Goal: Task Accomplishment & Management: Complete application form

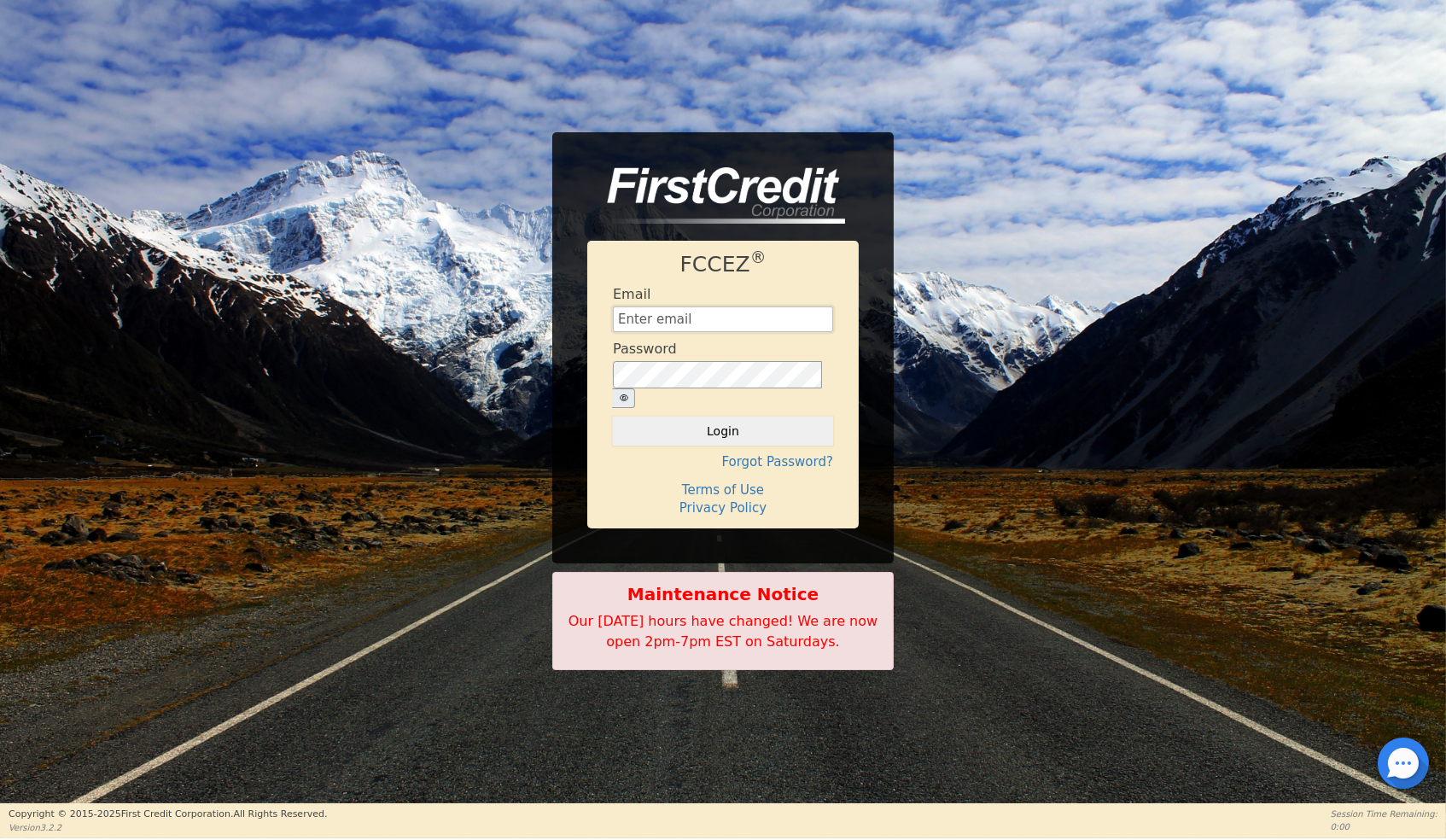
type input "[EMAIL_ADDRESS][DOMAIN_NAME]"
click at [725, 420] on button "Login" at bounding box center [722, 431] width 220 height 29
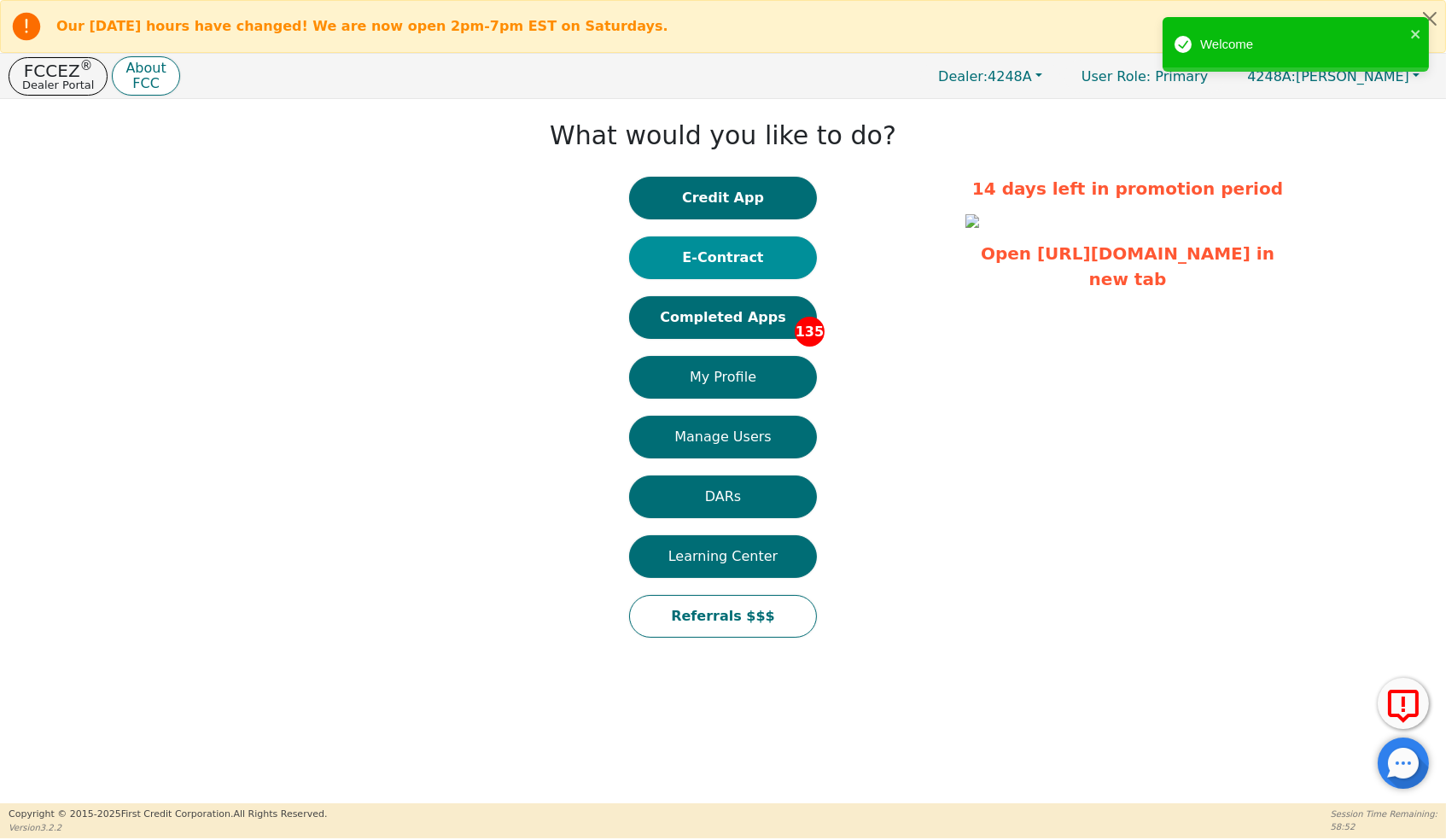
click at [766, 276] on button "E-Contract" at bounding box center [722, 258] width 188 height 43
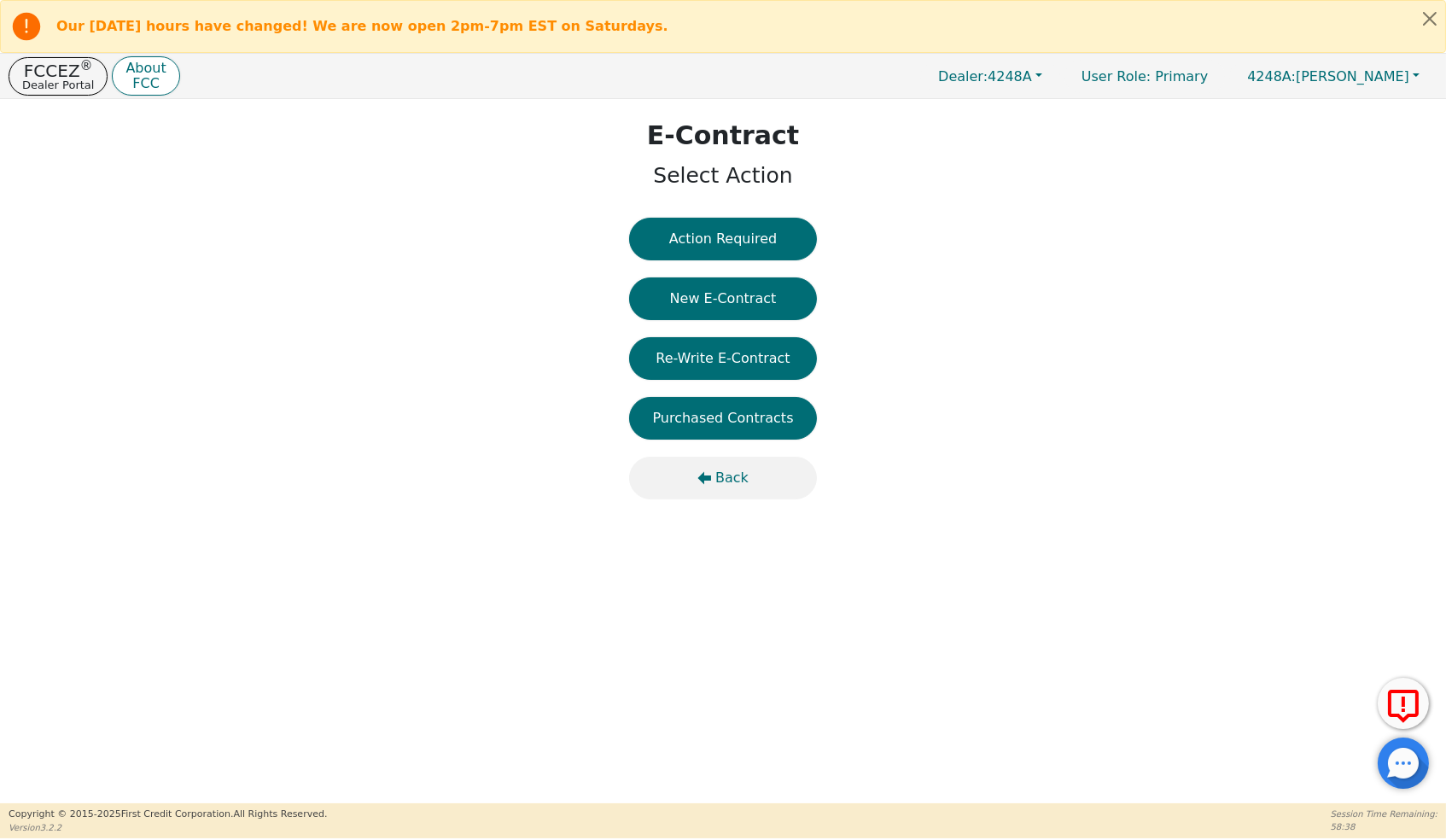
click at [729, 488] on span "Back" at bounding box center [731, 478] width 34 height 21
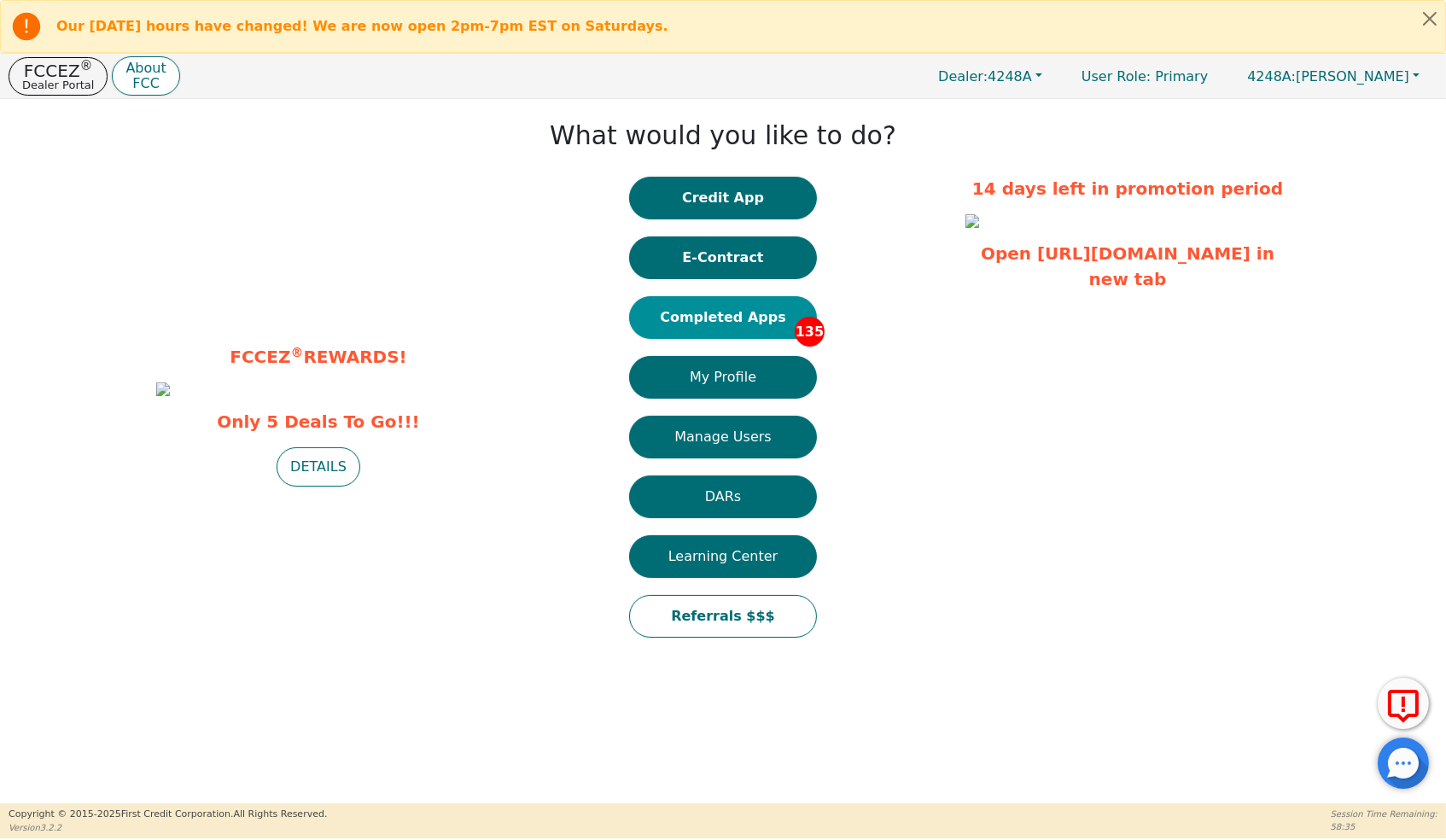
click at [771, 335] on button "Completed Apps 135" at bounding box center [722, 317] width 188 height 43
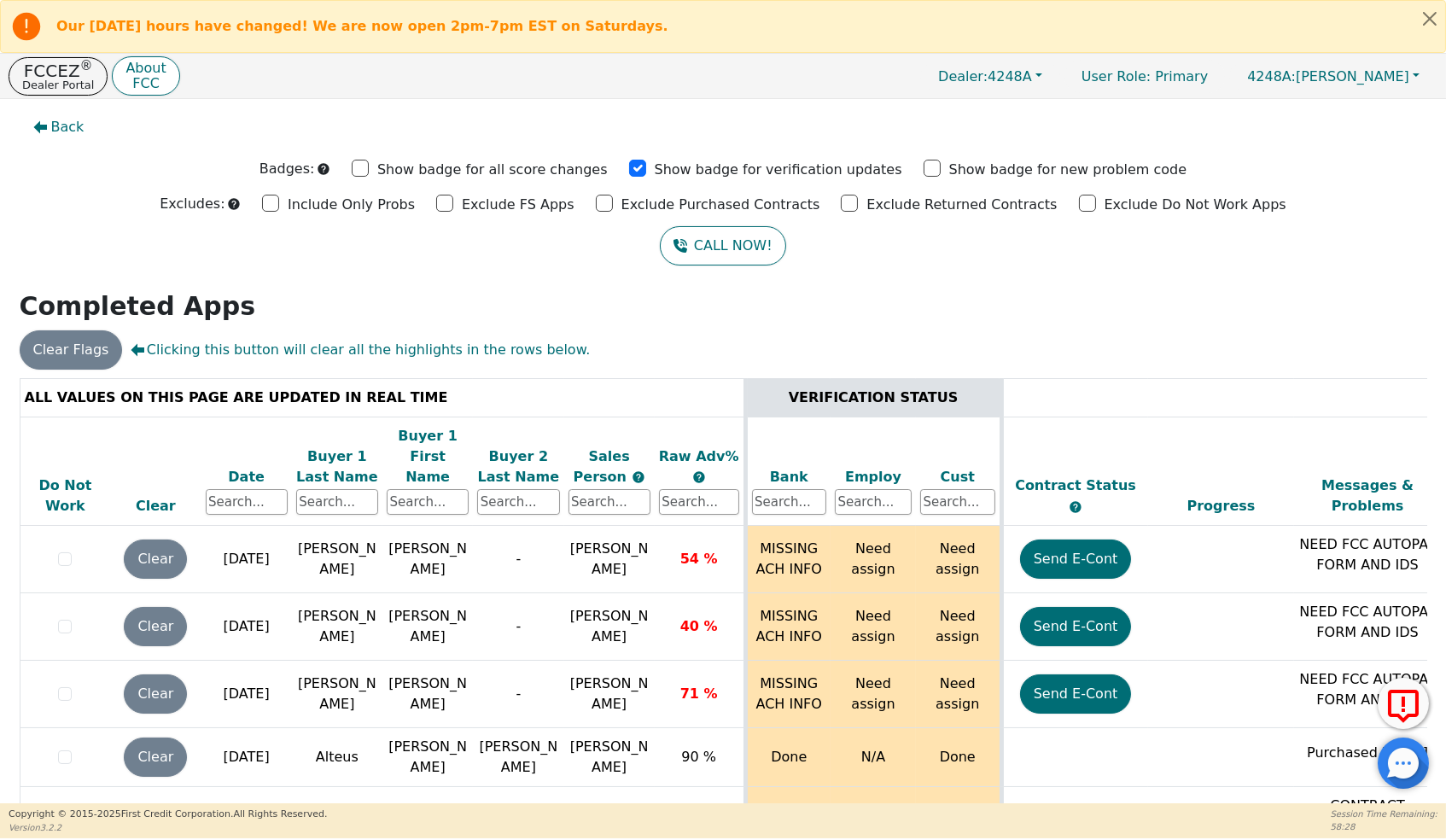
scroll to position [72, 0]
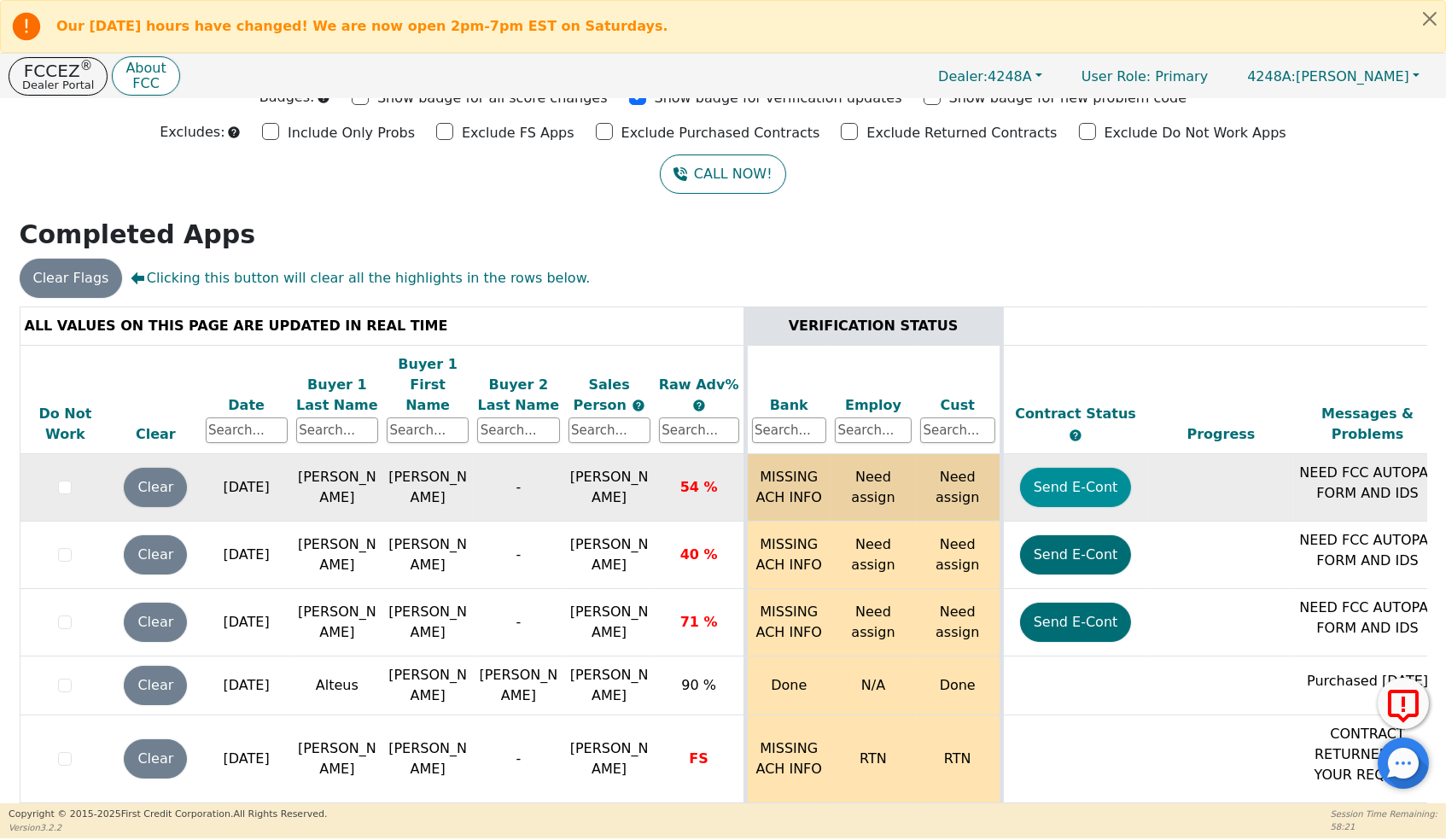
click at [1051, 494] on button "Send E-Cont" at bounding box center [1075, 487] width 112 height 39
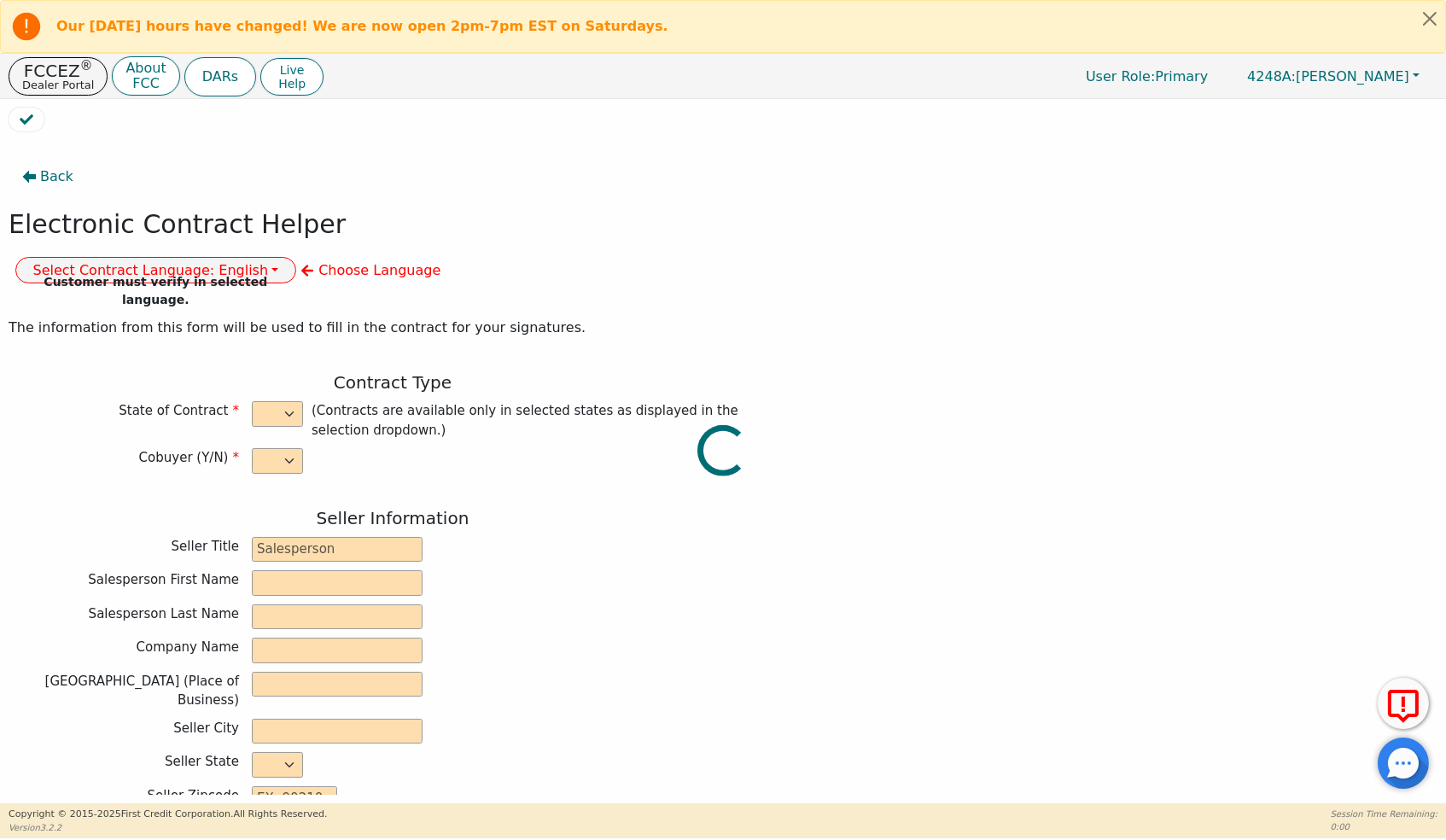
select select "n"
type input "owner"
type input "[PERSON_NAME]"
type input "[GEOGRAPHIC_DATA]"
type input "AQUA REMACH LLC"
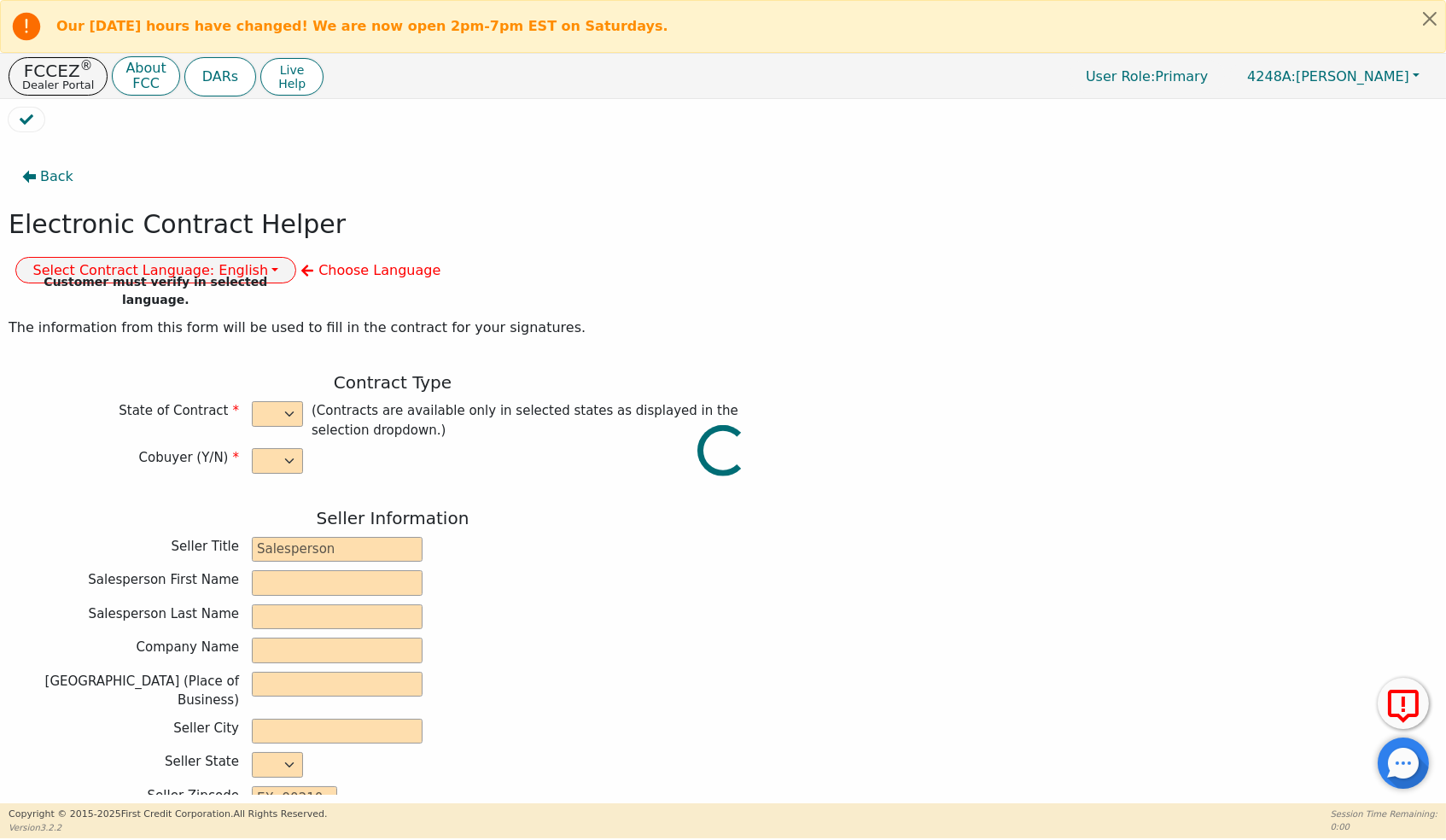
type input "[STREET_ADDRESS]"
type input "[GEOGRAPHIC_DATA]"
select select "[GEOGRAPHIC_DATA]"
type input "77070"
type input "[PERSON_NAME]"
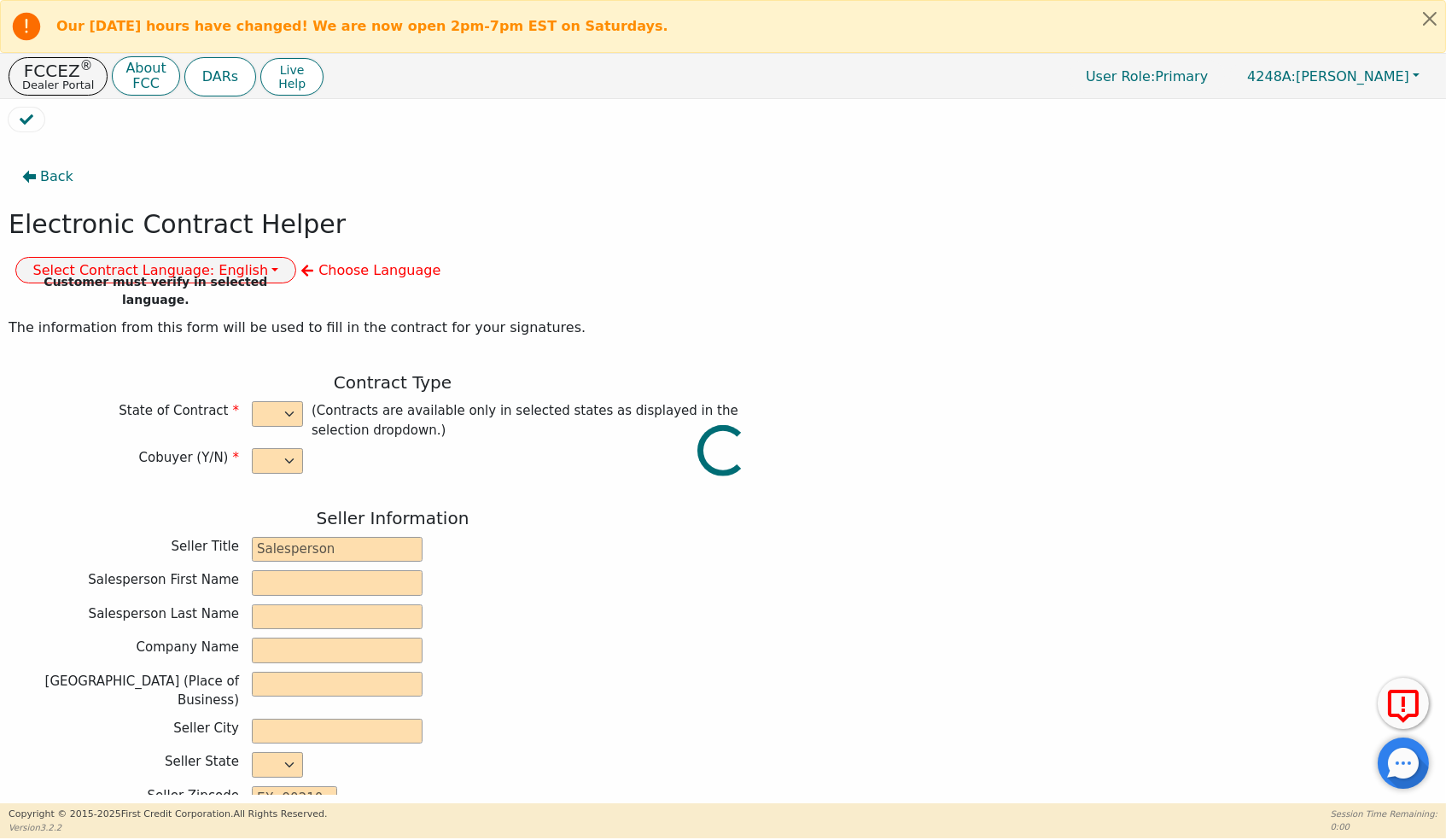
type input "[PERSON_NAME]"
type input "[EMAIL_ADDRESS][DOMAIN_NAME]"
type input "619Slumber Wood Dr"
type input "[GEOGRAPHIC_DATA]"
select select "[GEOGRAPHIC_DATA]"
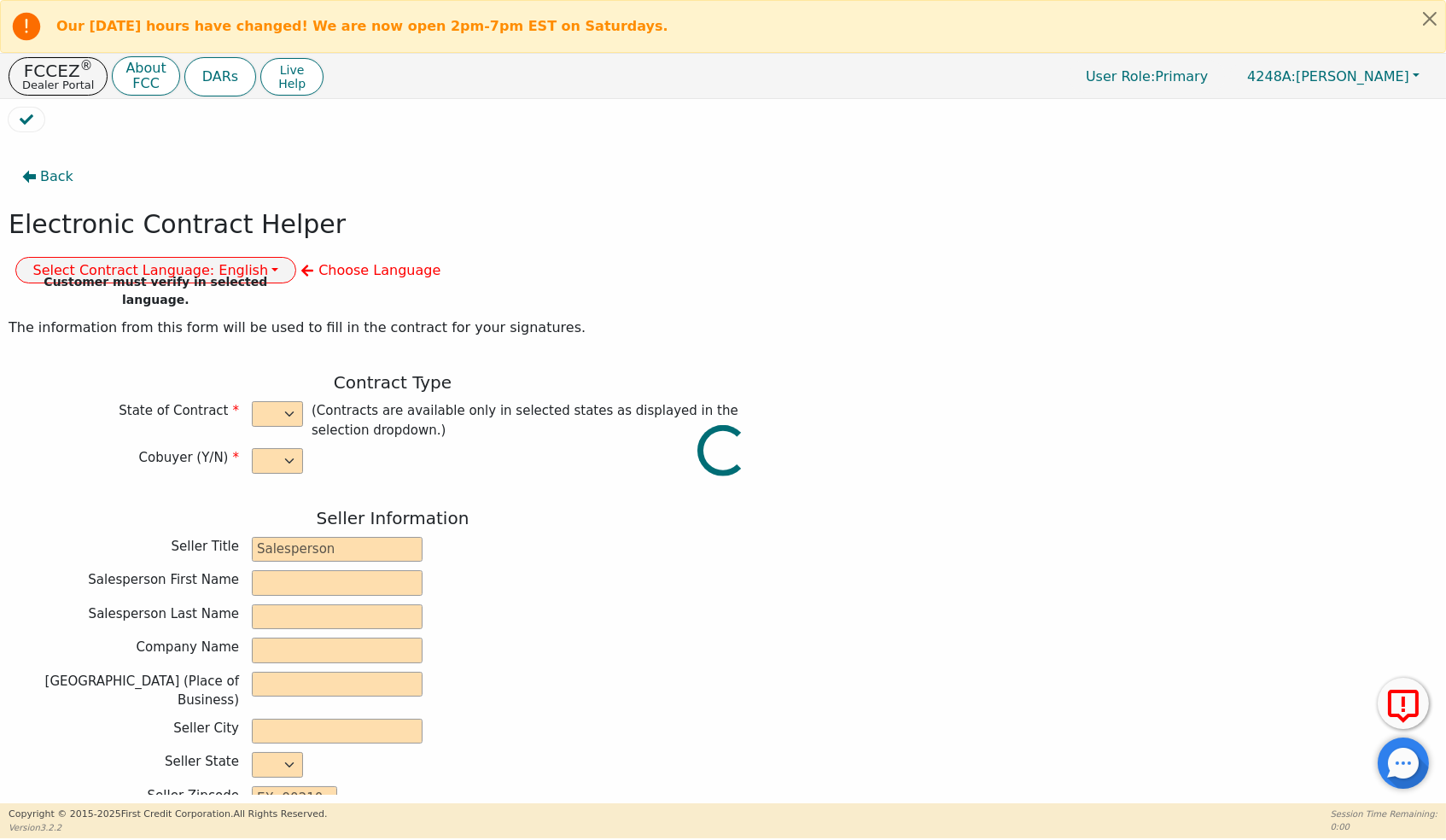
type input "77013"
type input "[DATE]"
type input "17.99"
type input "[DATE]"
type input "60"
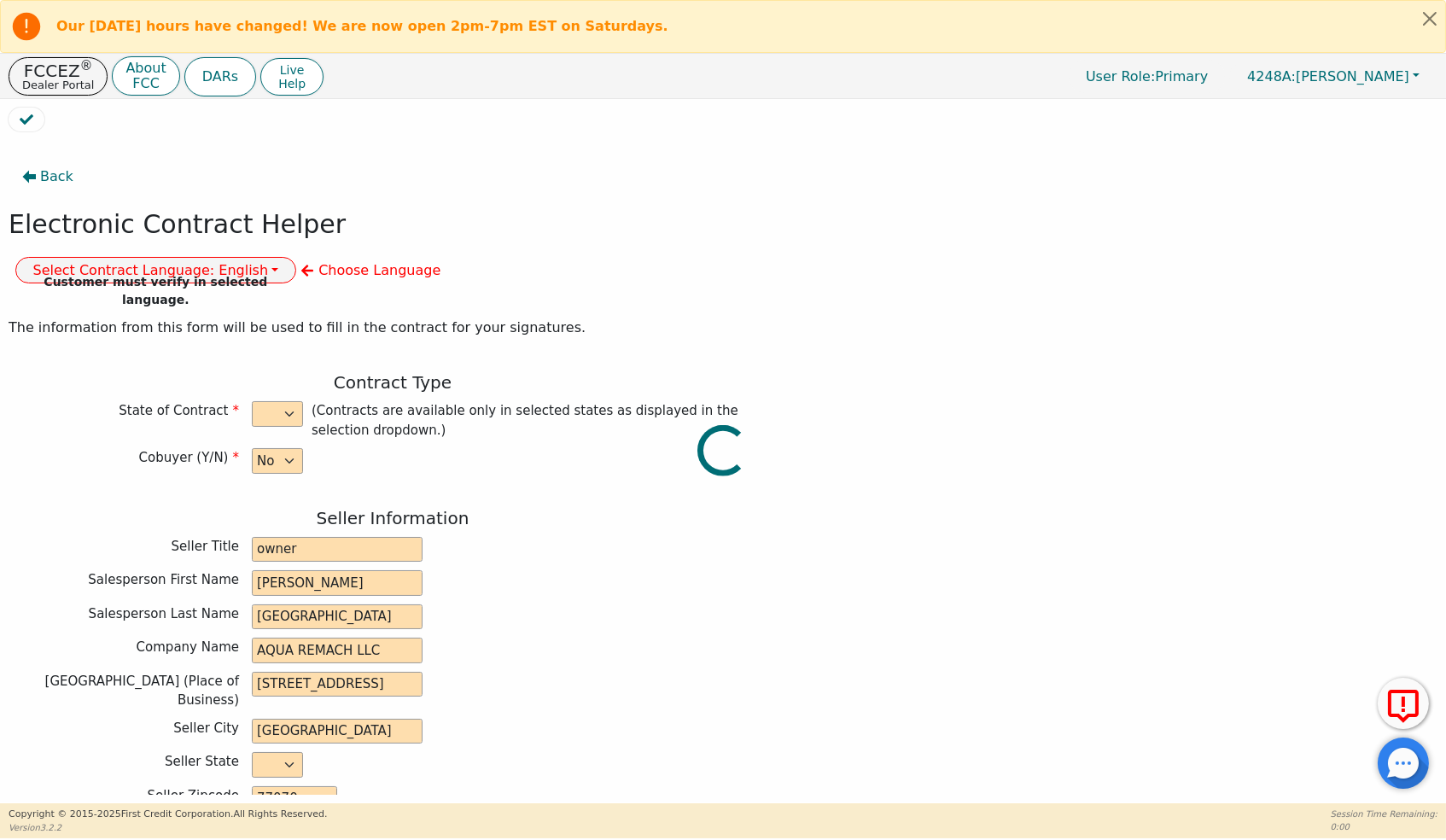
type input "0"
type input "8690.00"
type input "0.00"
type input "8690.00"
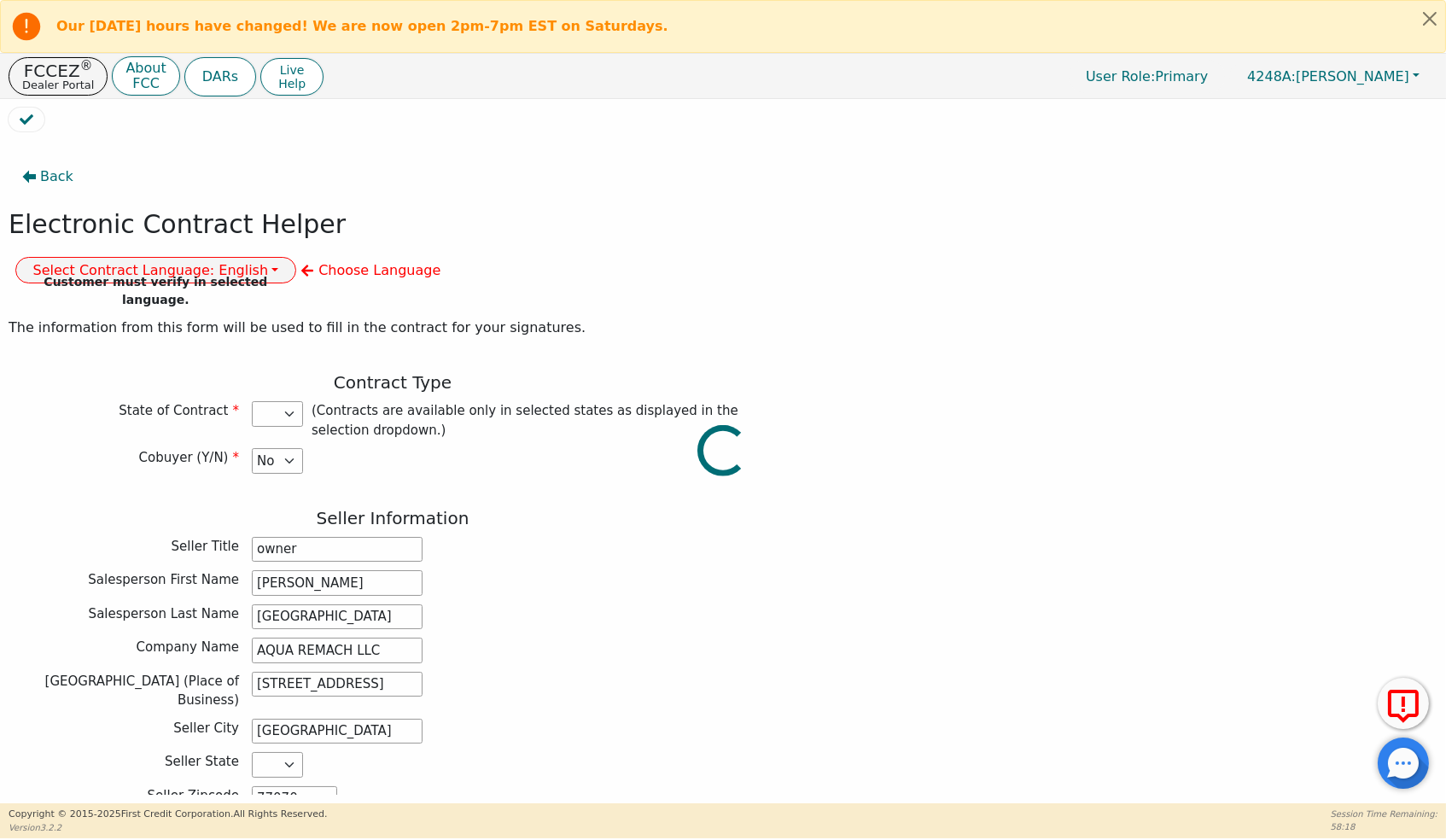
select select "[GEOGRAPHIC_DATA]"
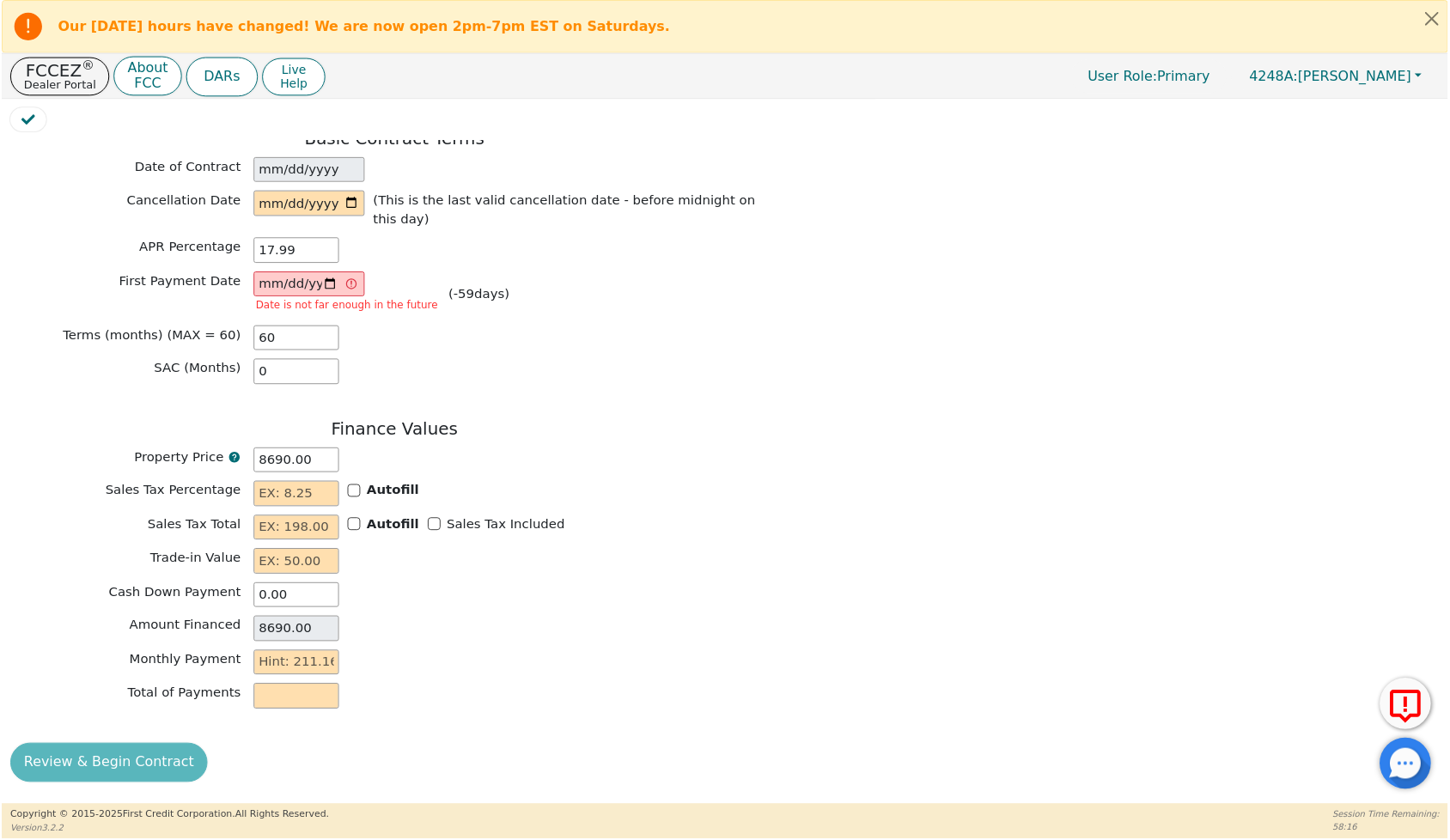
scroll to position [1272, 0]
click at [337, 457] on input "8690.00" at bounding box center [297, 463] width 86 height 26
type input "869"
type input "869.00"
type input "86"
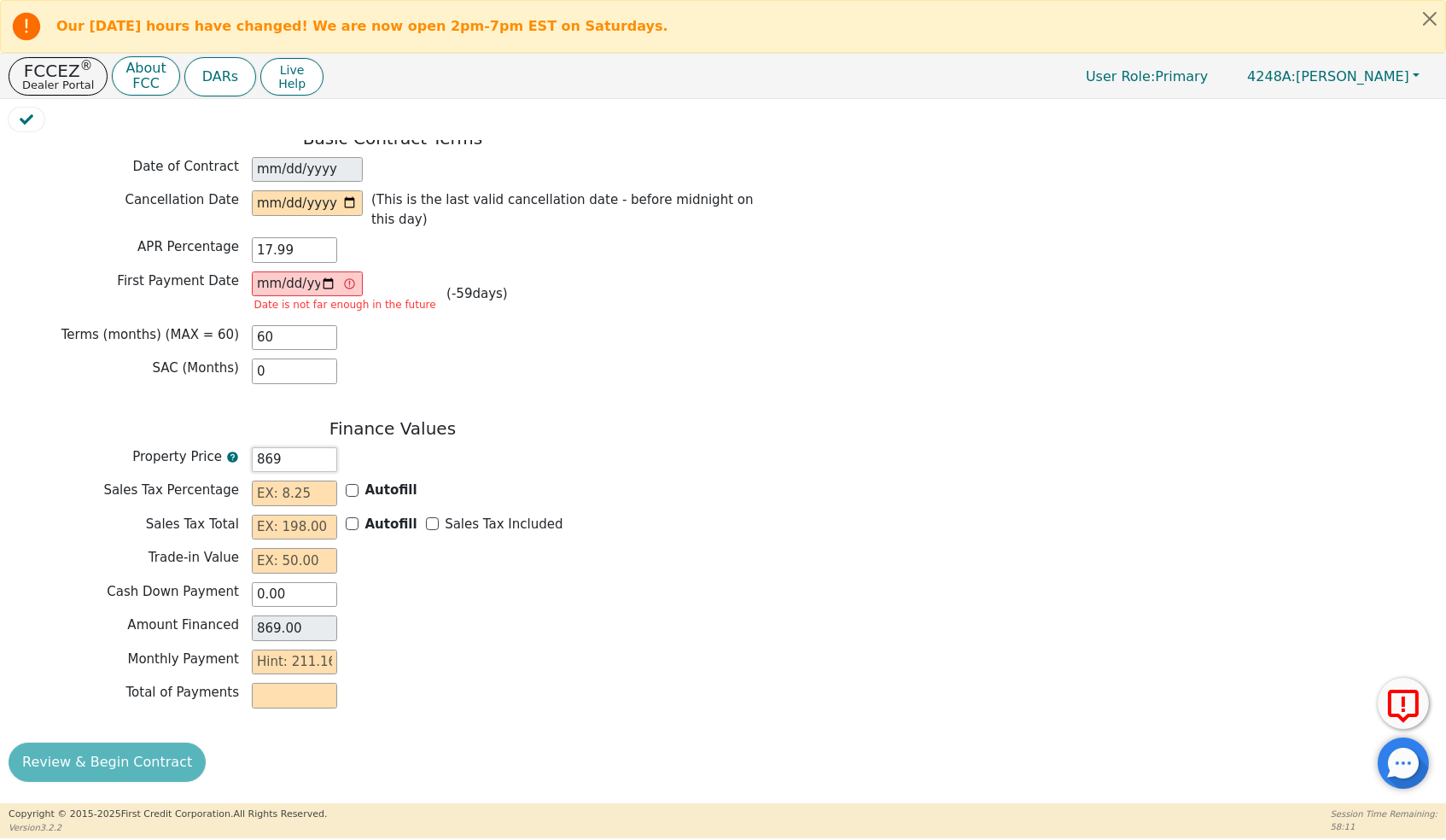
type input "86.00"
type input "8"
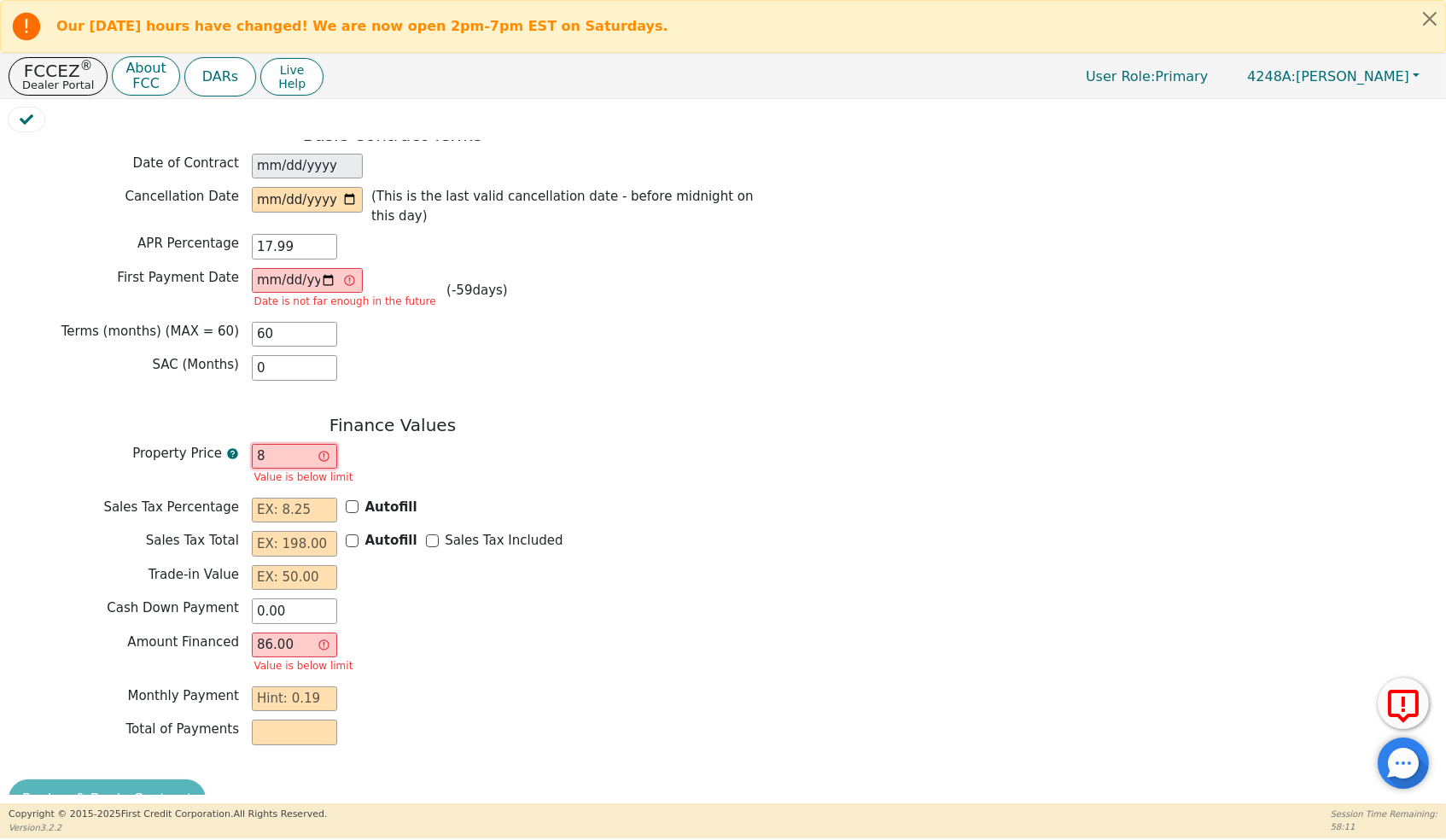
type input "8.00"
type input "0.00"
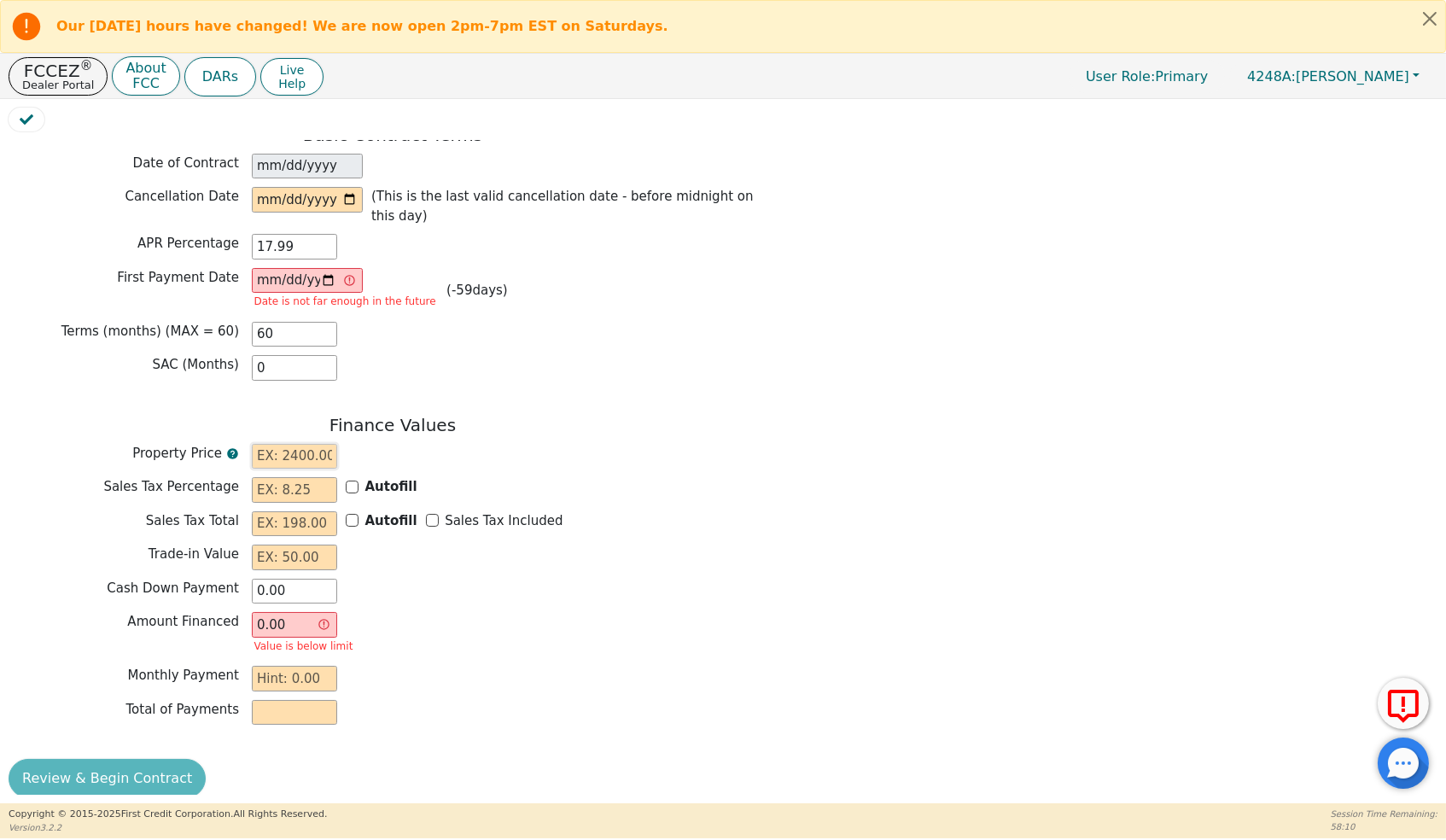
type input "7"
type input "7.00"
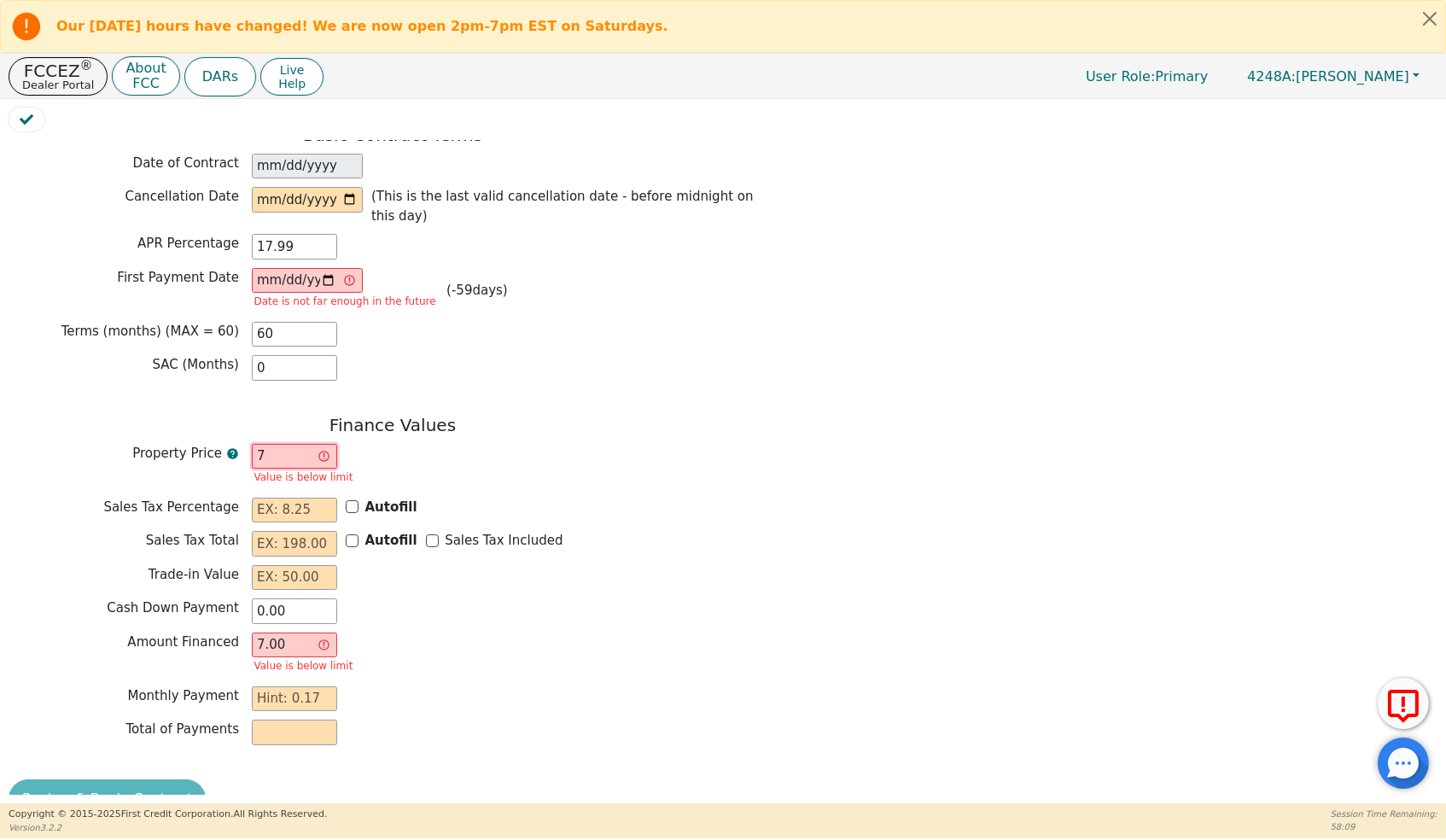
type input "75"
type input "75.00"
type input "750"
type input "750.00"
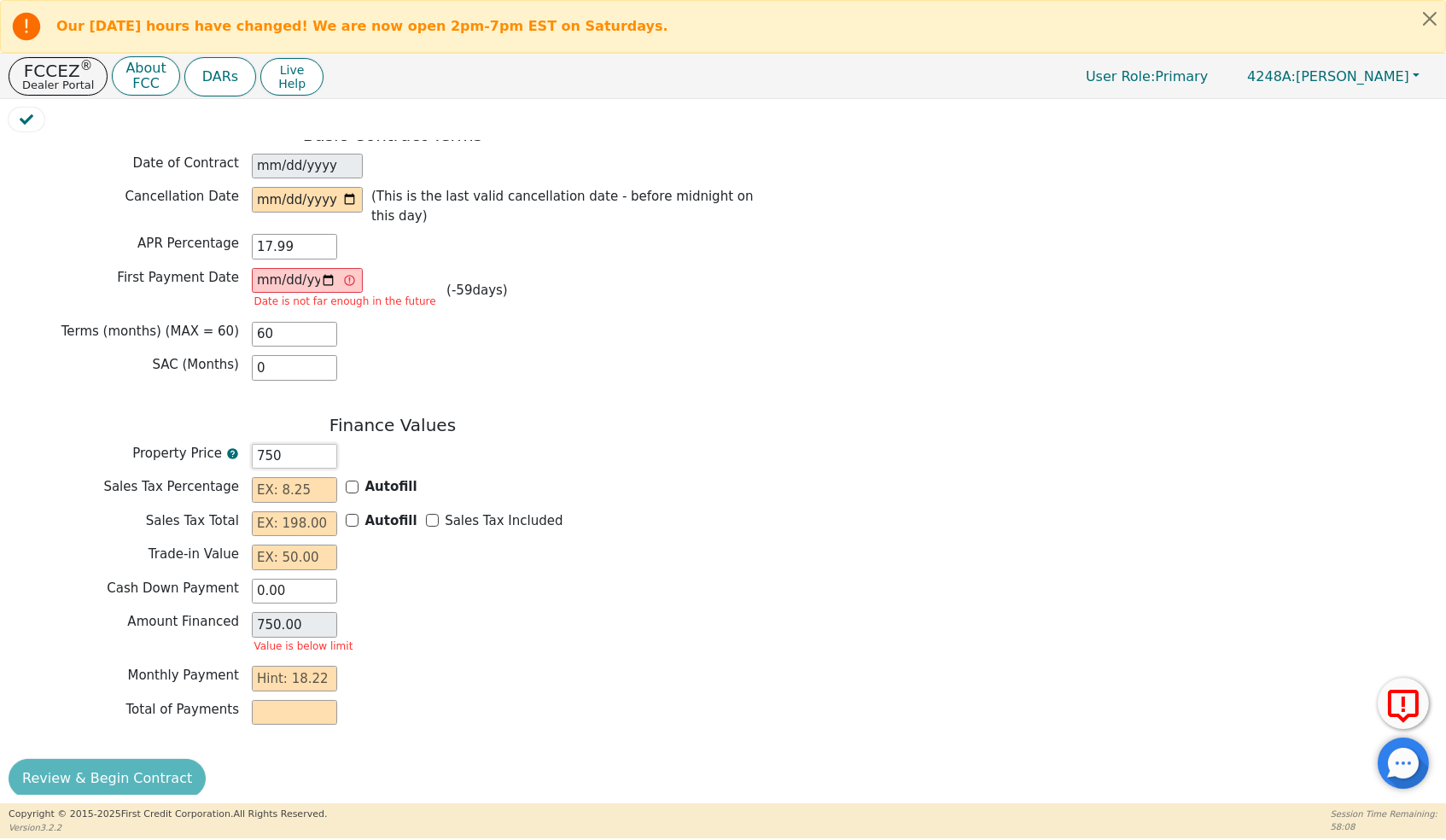
type input "7500"
type input "7500.00"
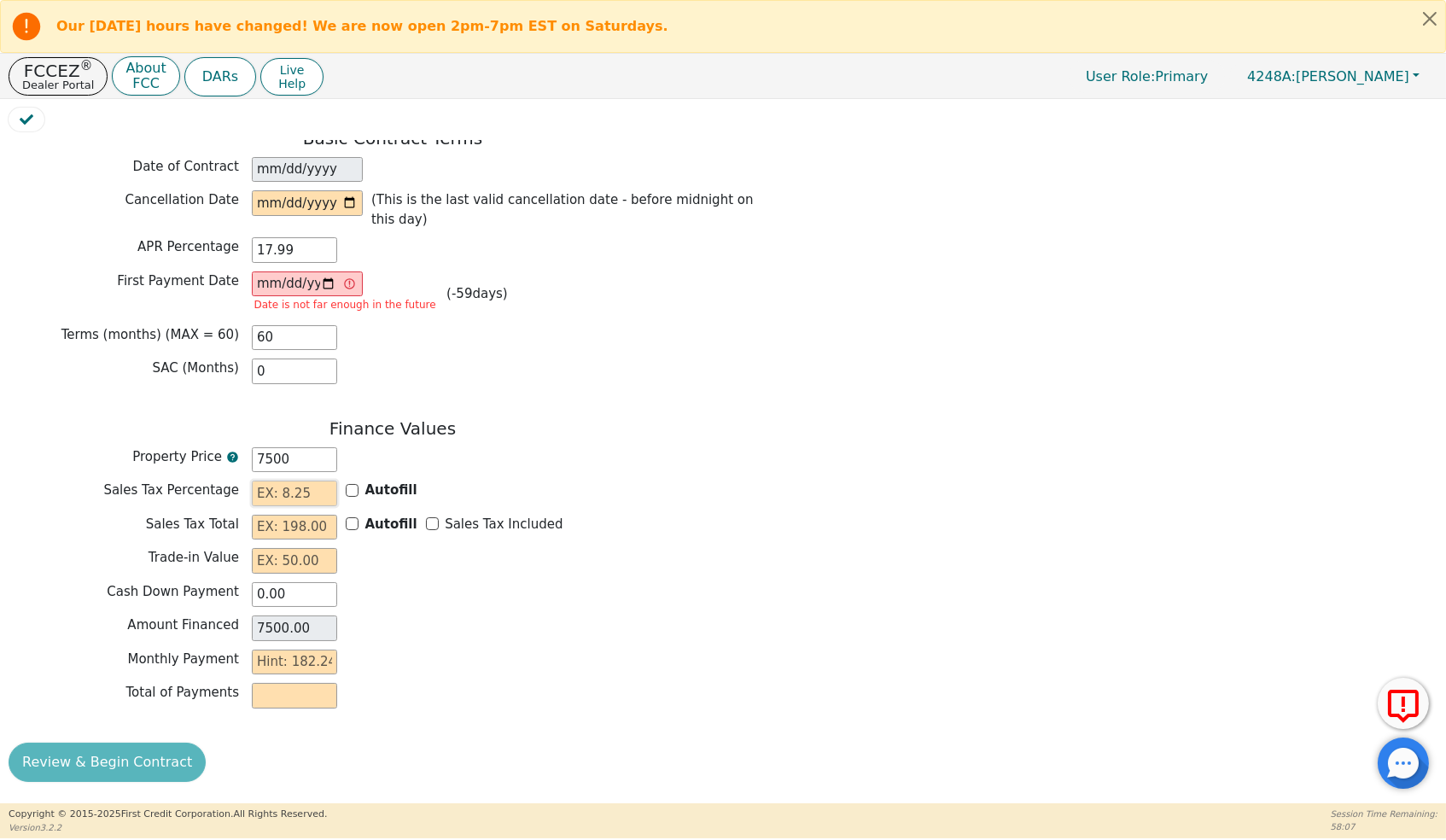
type input "7500.00"
click at [299, 483] on input "text" at bounding box center [295, 493] width 85 height 25
type input "0.00"
click at [289, 523] on input "text" at bounding box center [295, 527] width 85 height 25
type input "0.00"
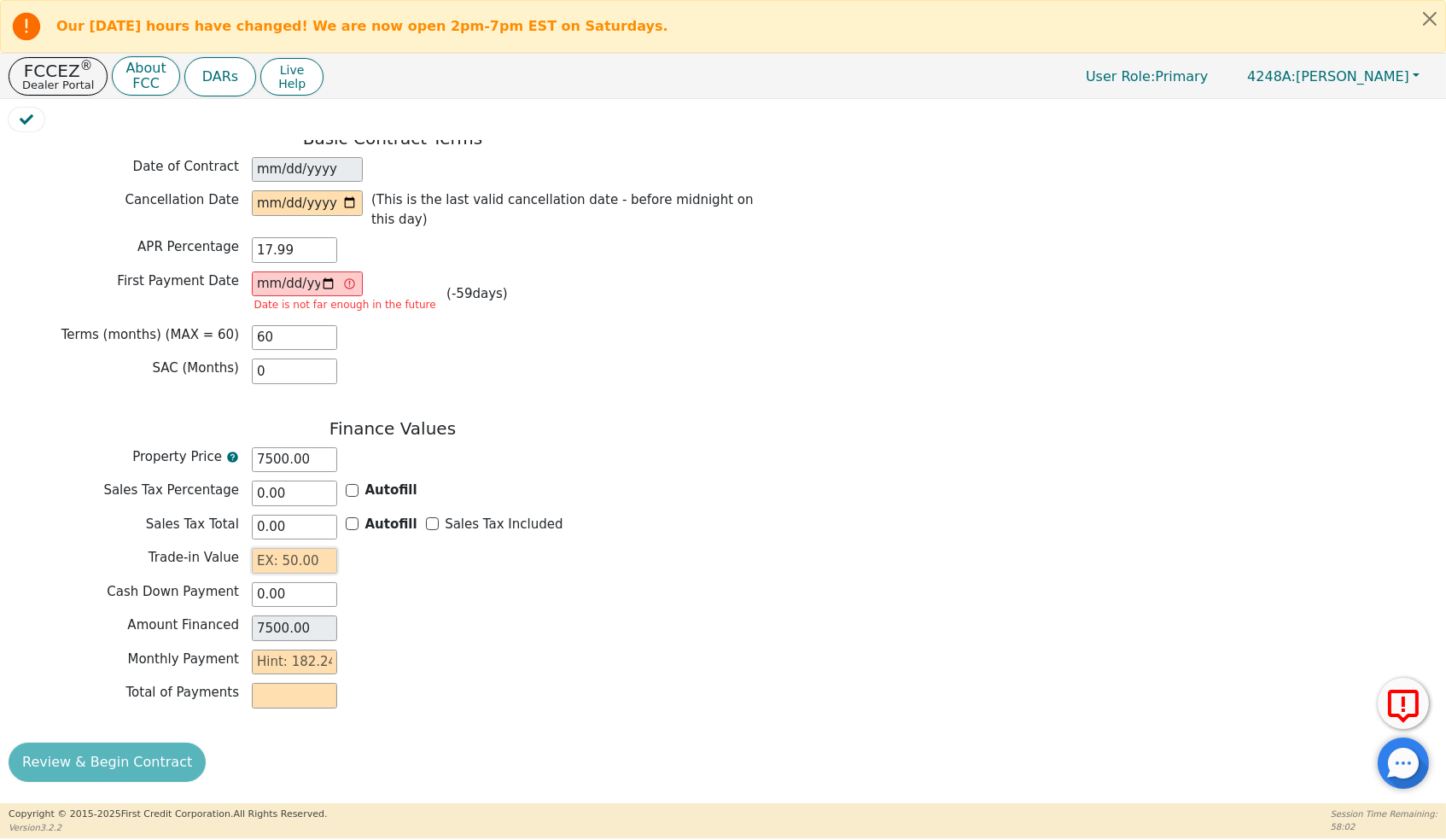
click at [287, 554] on input "text" at bounding box center [295, 561] width 85 height 25
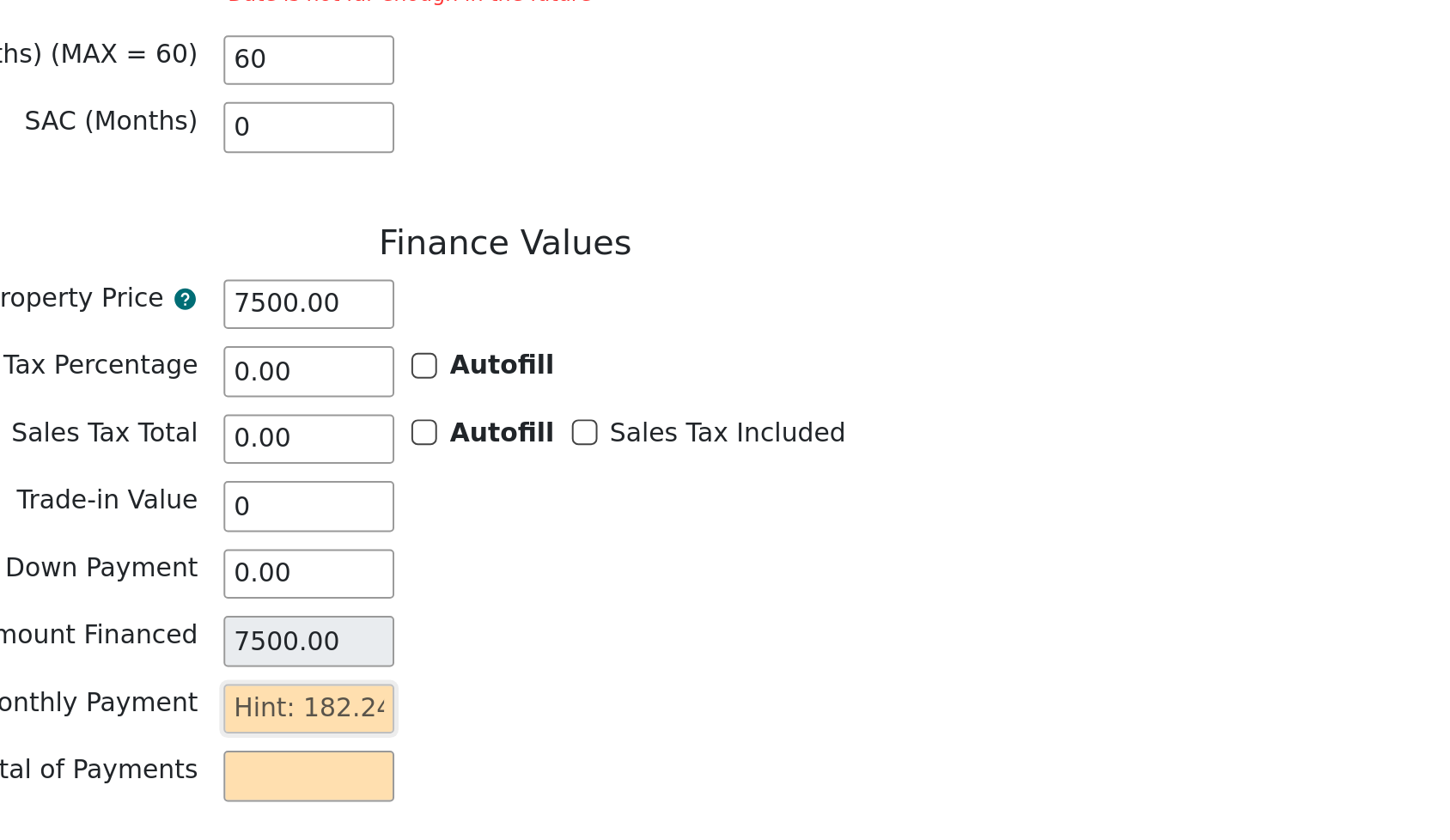
type input "0.00"
click at [254, 654] on input "text" at bounding box center [297, 667] width 86 height 26
type input "1"
type input "60.00"
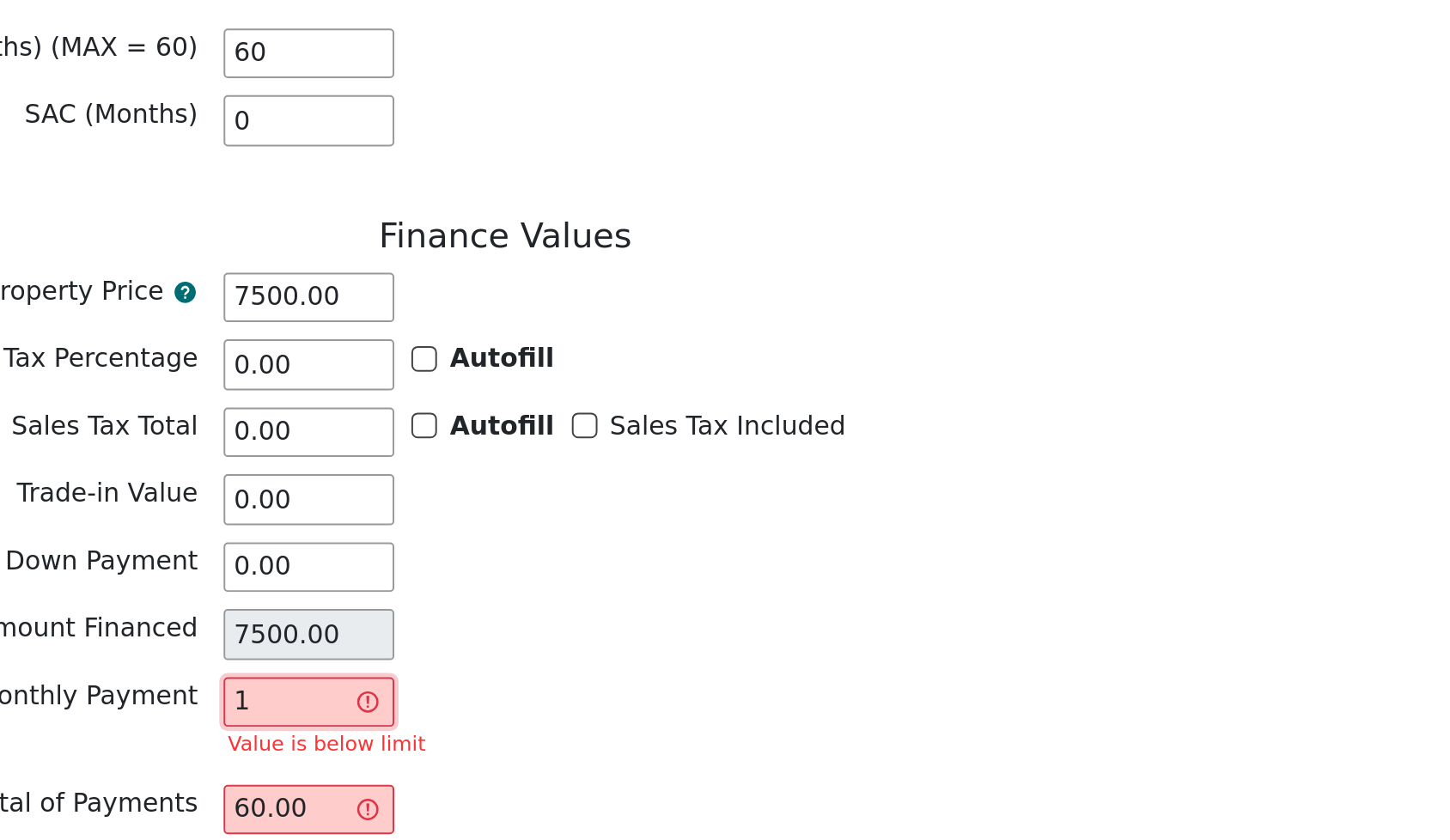
type input "18"
type input "1080.00"
type input "182"
type input "10920.00"
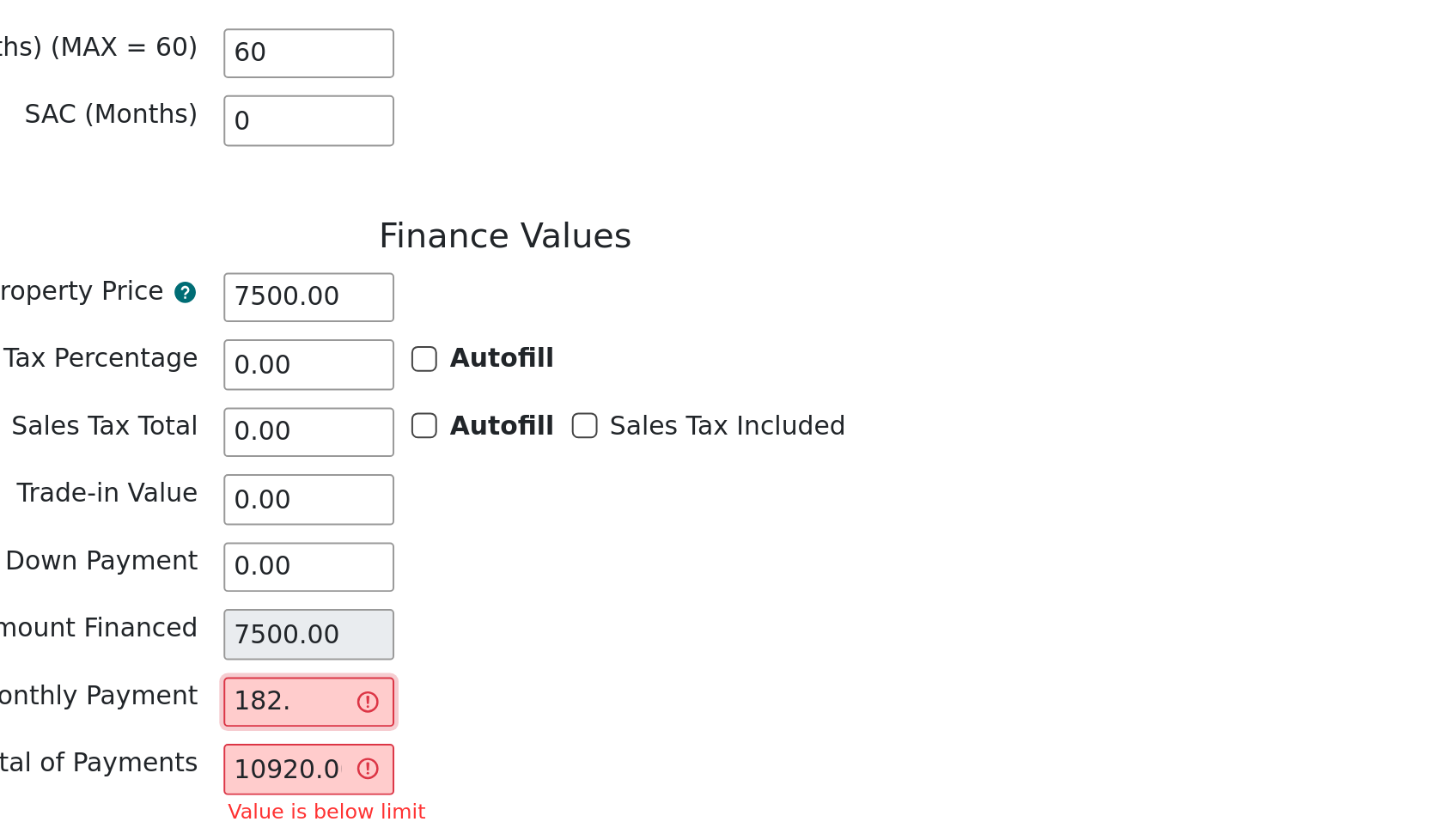
type input "182.2"
type input "10932.00"
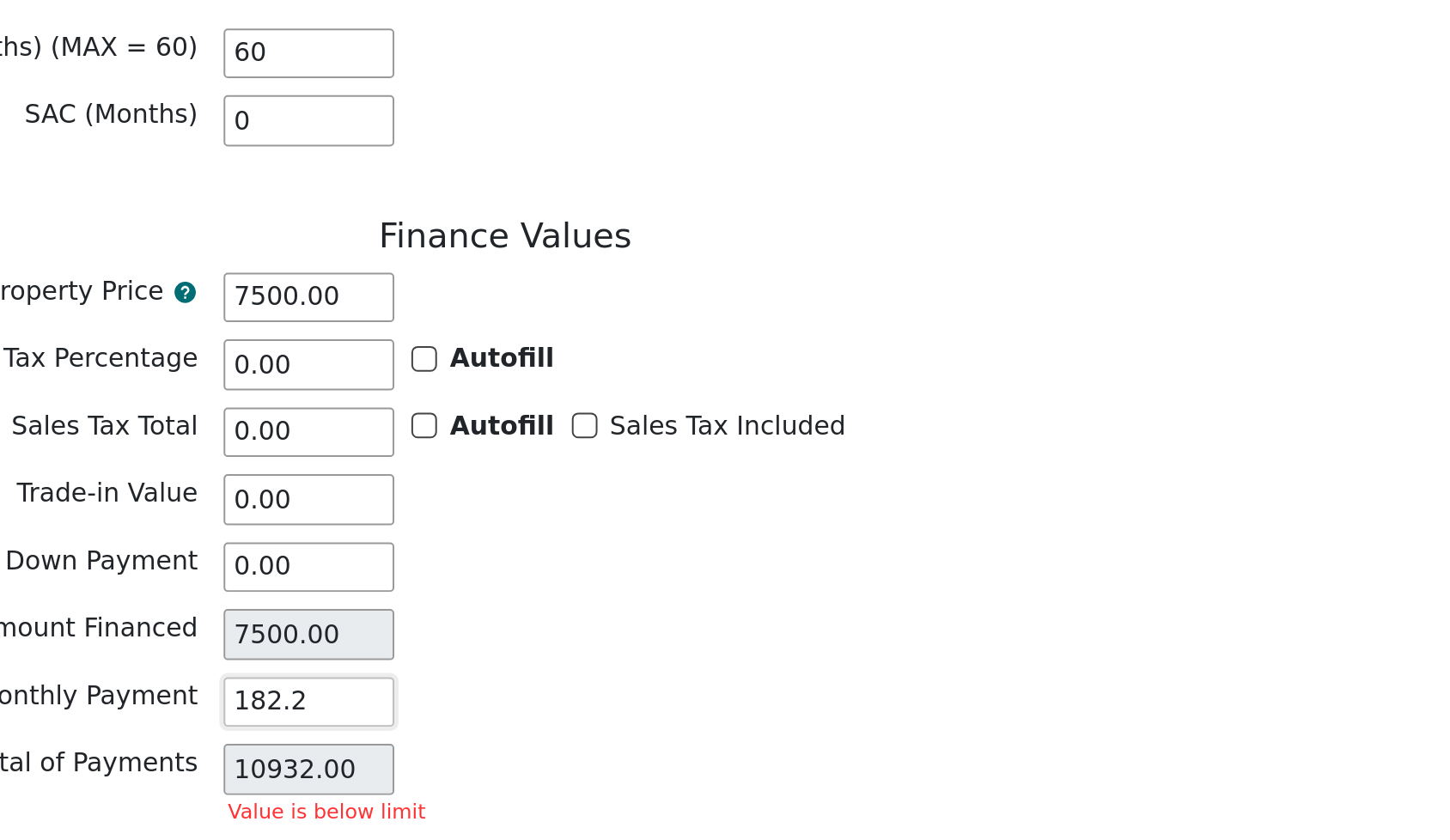
type input "182.24"
type input "10934.40"
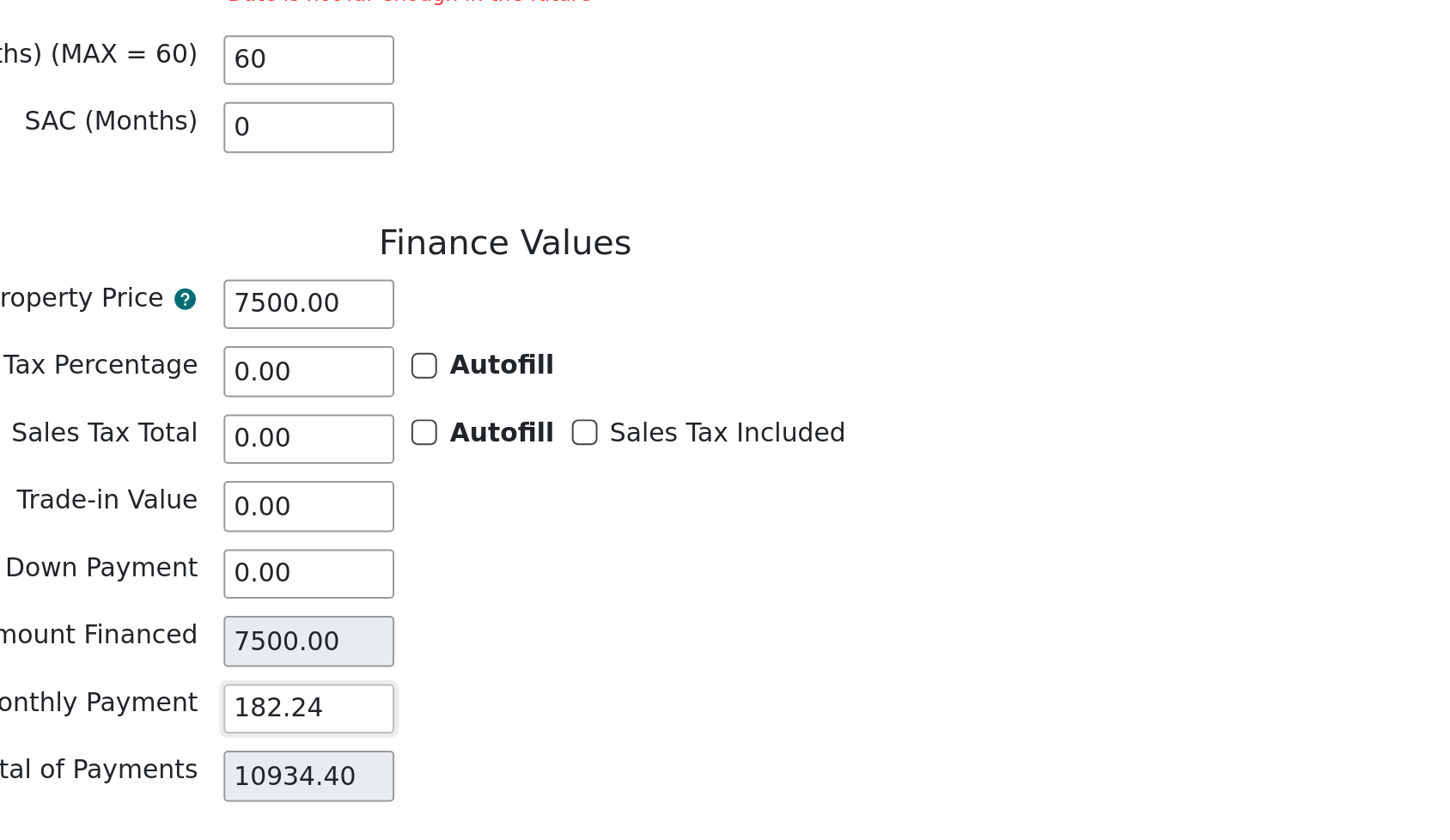
type input "182.24"
click at [335, 654] on div "Monthly Payment 182.24" at bounding box center [394, 667] width 773 height 26
click at [254, 450] on input "7500.00" at bounding box center [297, 463] width 86 height 26
type input "500.00"
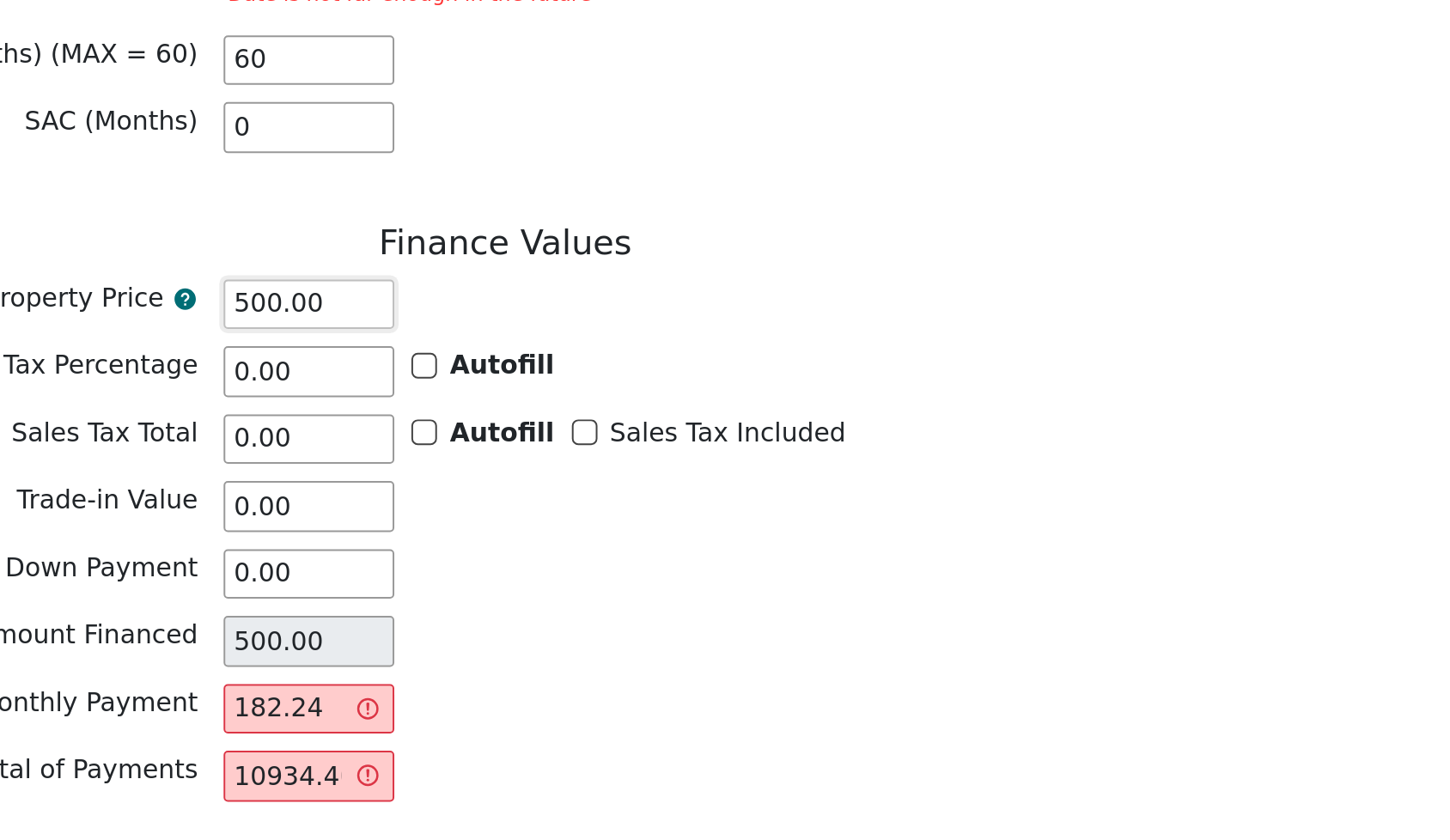
type input "6500.00"
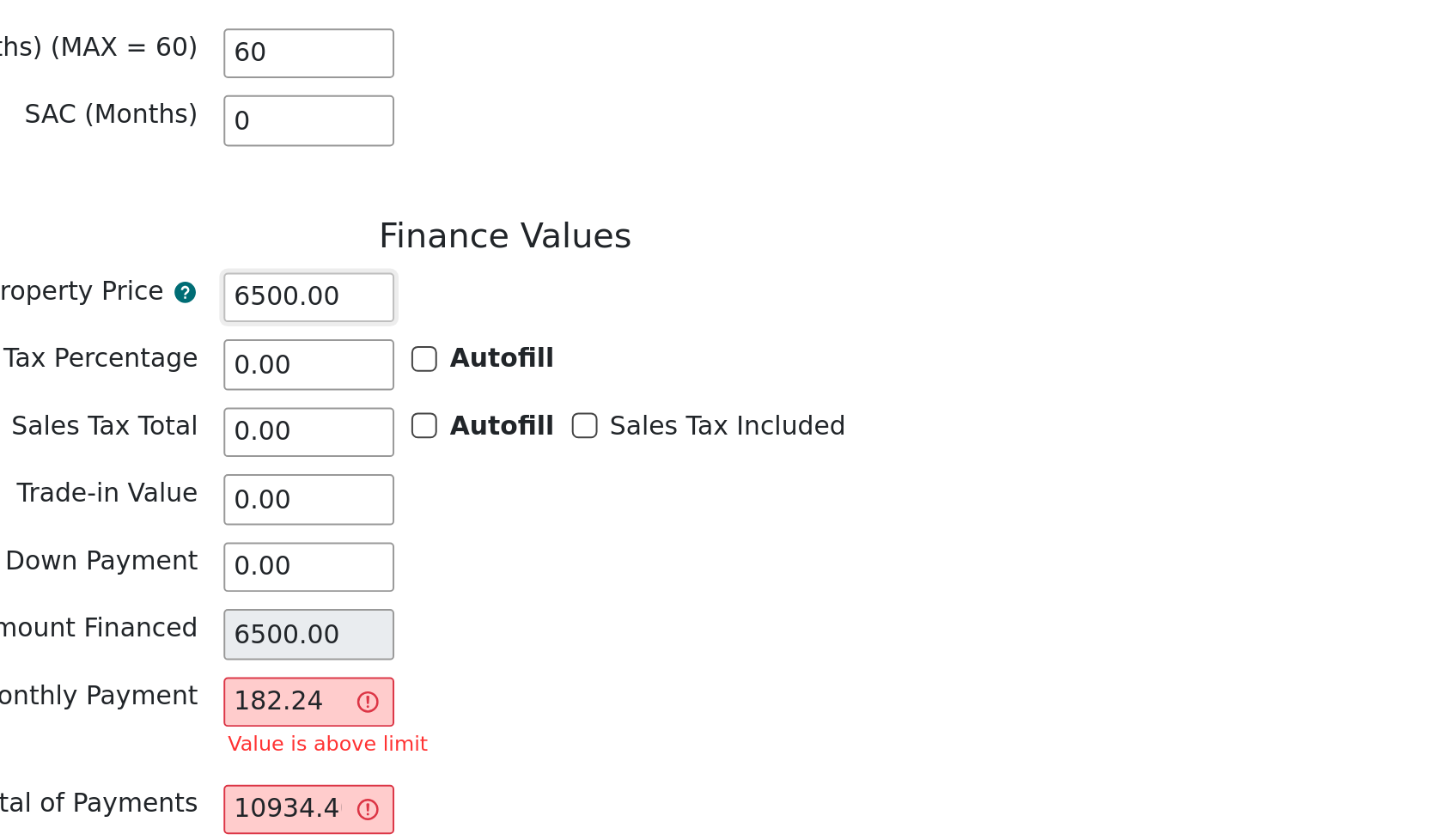
type input "6500.00"
click at [262, 548] on div "Trade-in Value 0.00" at bounding box center [394, 561] width 773 height 26
click at [254, 650] on input "182.24" at bounding box center [297, 663] width 86 height 26
type input "182.2"
type input "10932.00"
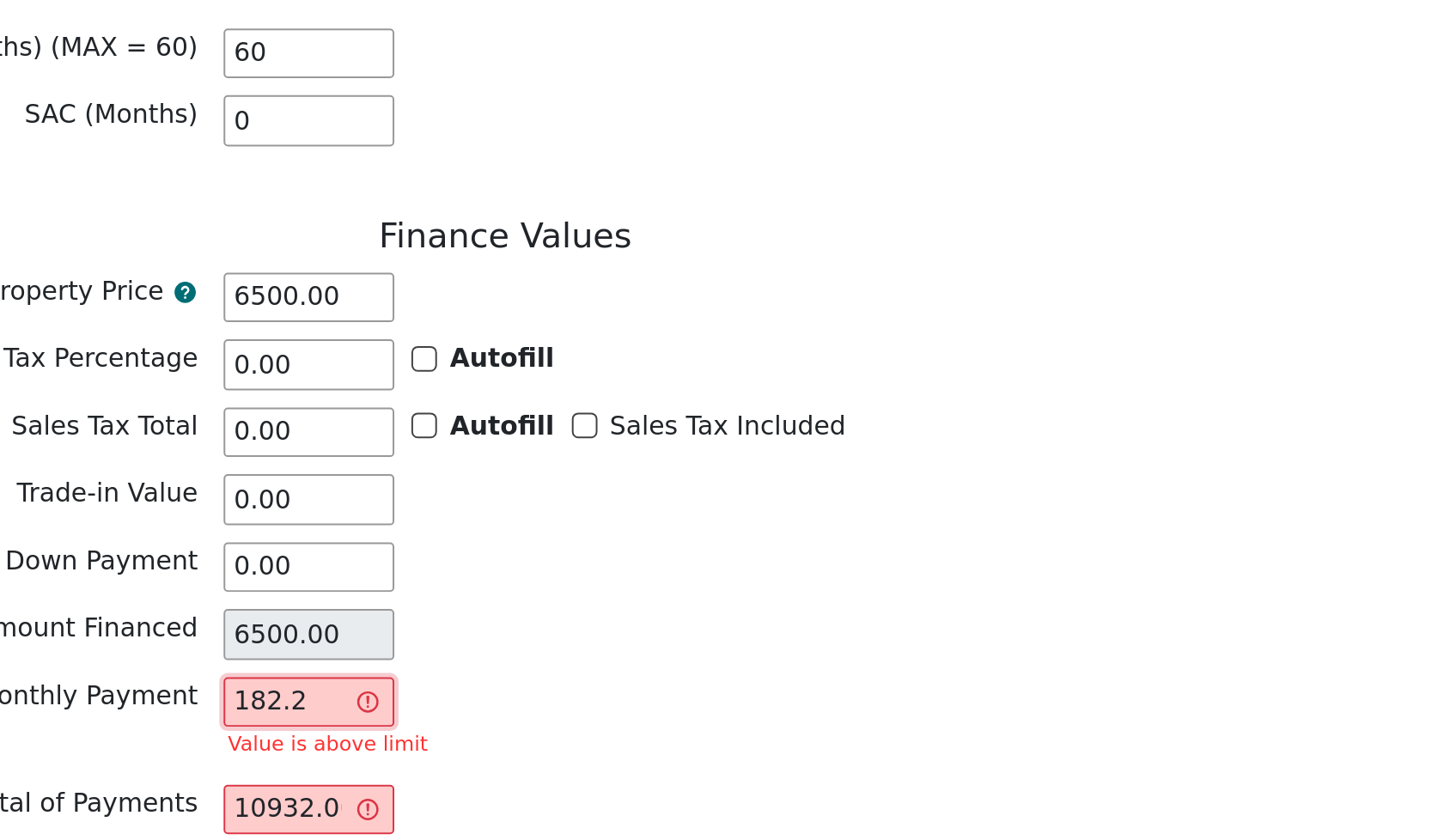
type input "182."
type input "10920.00"
type input "18"
type input "1080.00"
type input "1"
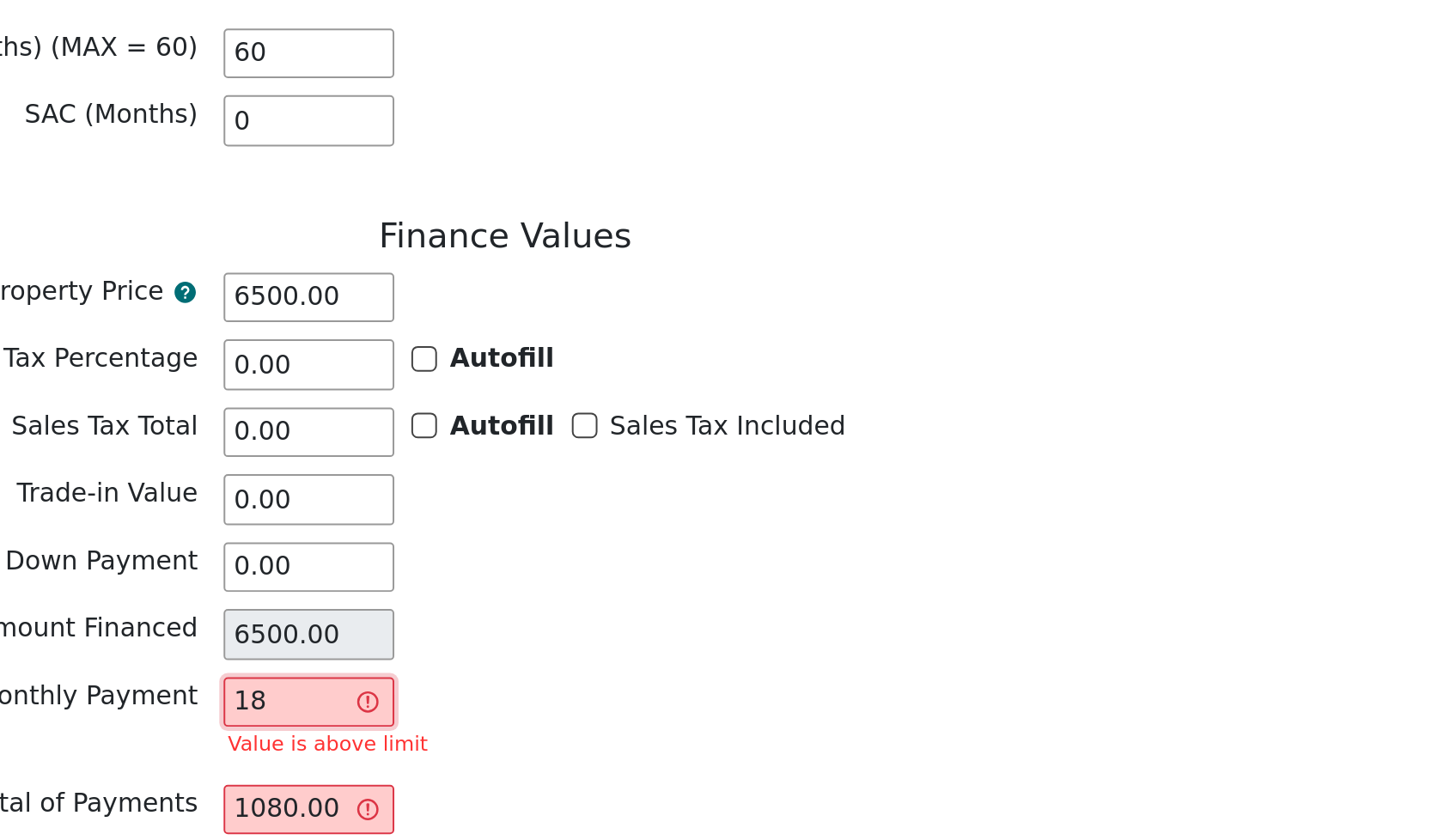
type input "60.00"
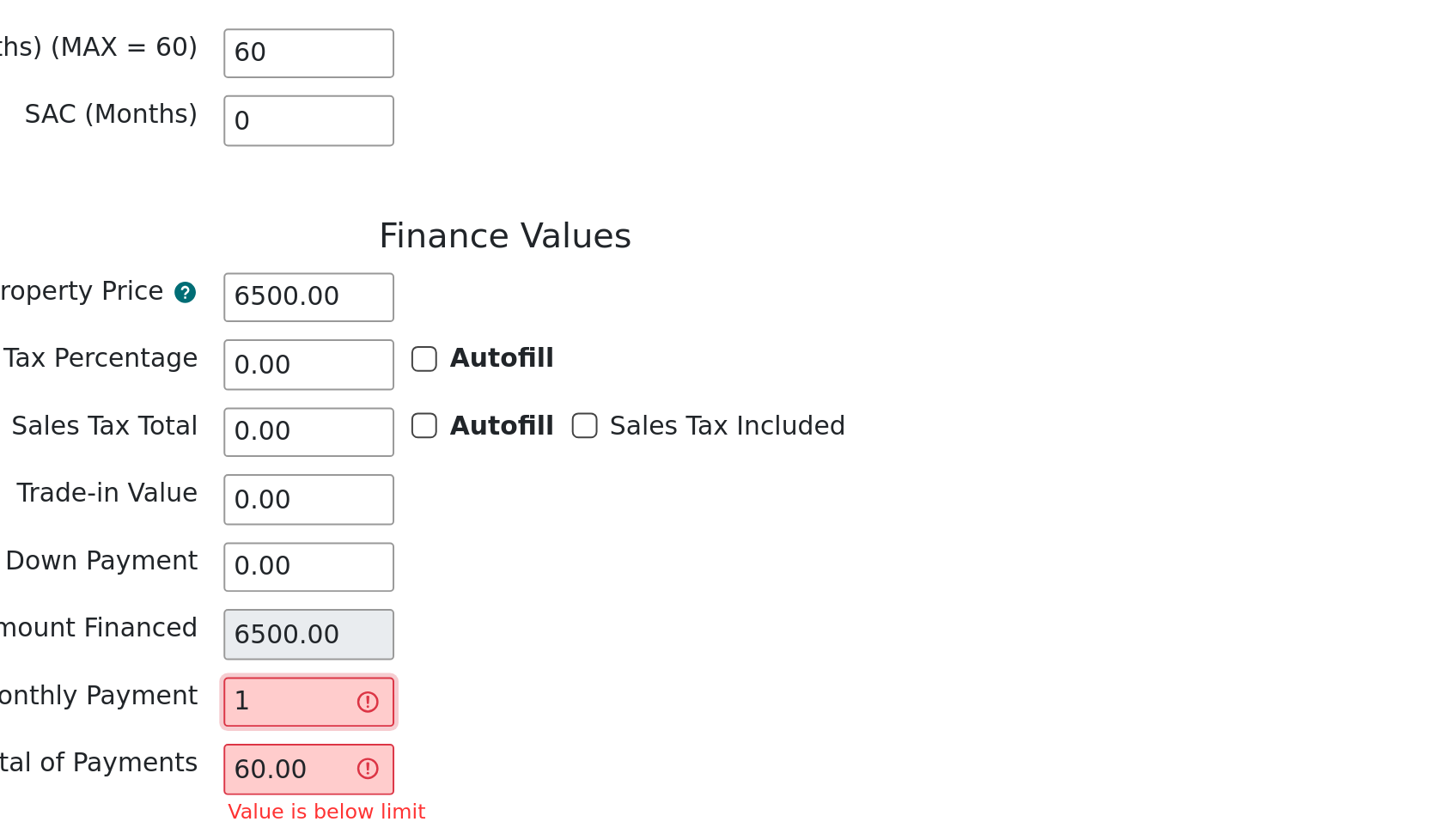
type input "0.00"
type input "1"
type input "60.00"
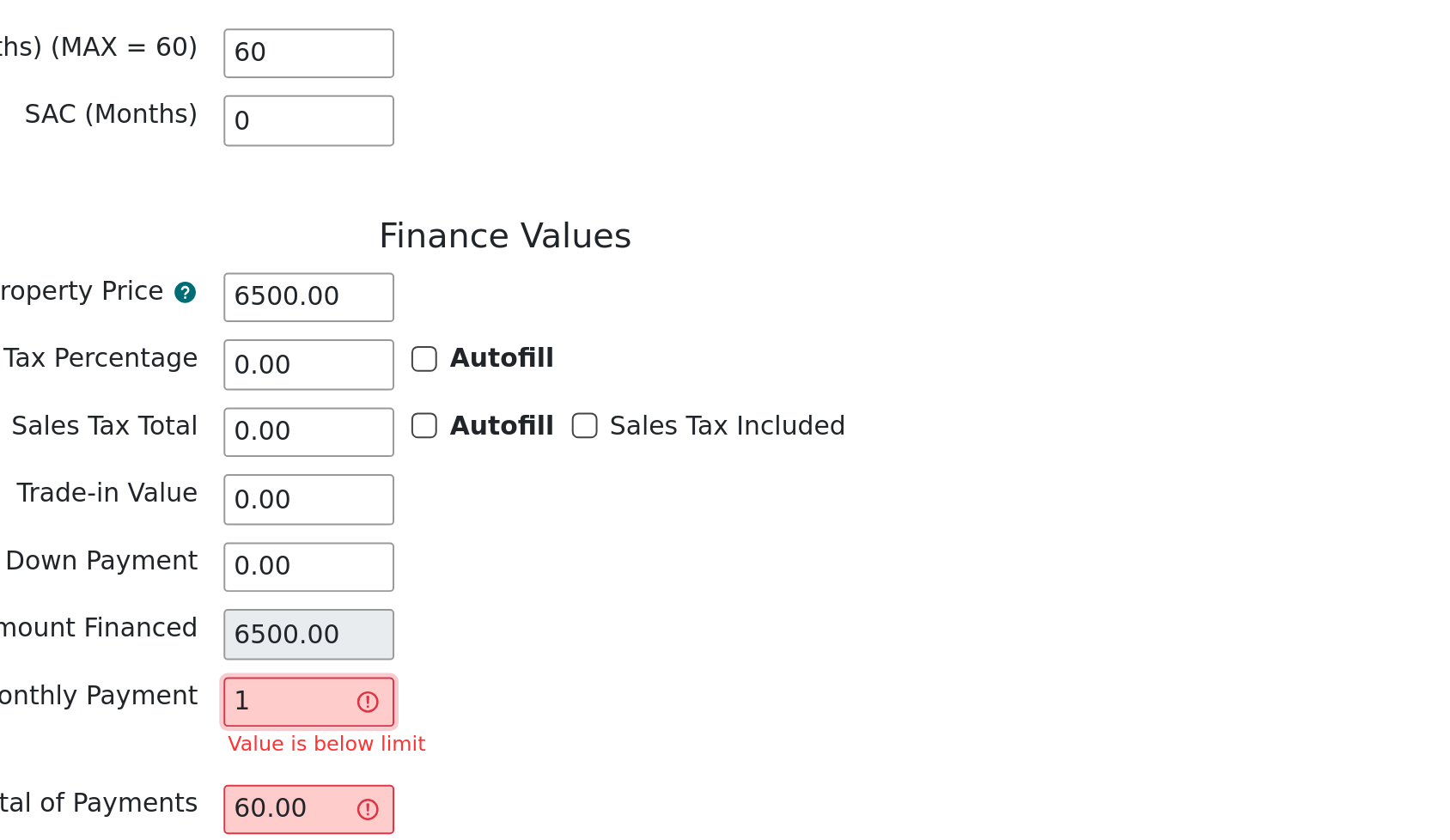
type input "15"
type input "900.00"
type input "157"
type input "9420.00"
type input "157.9"
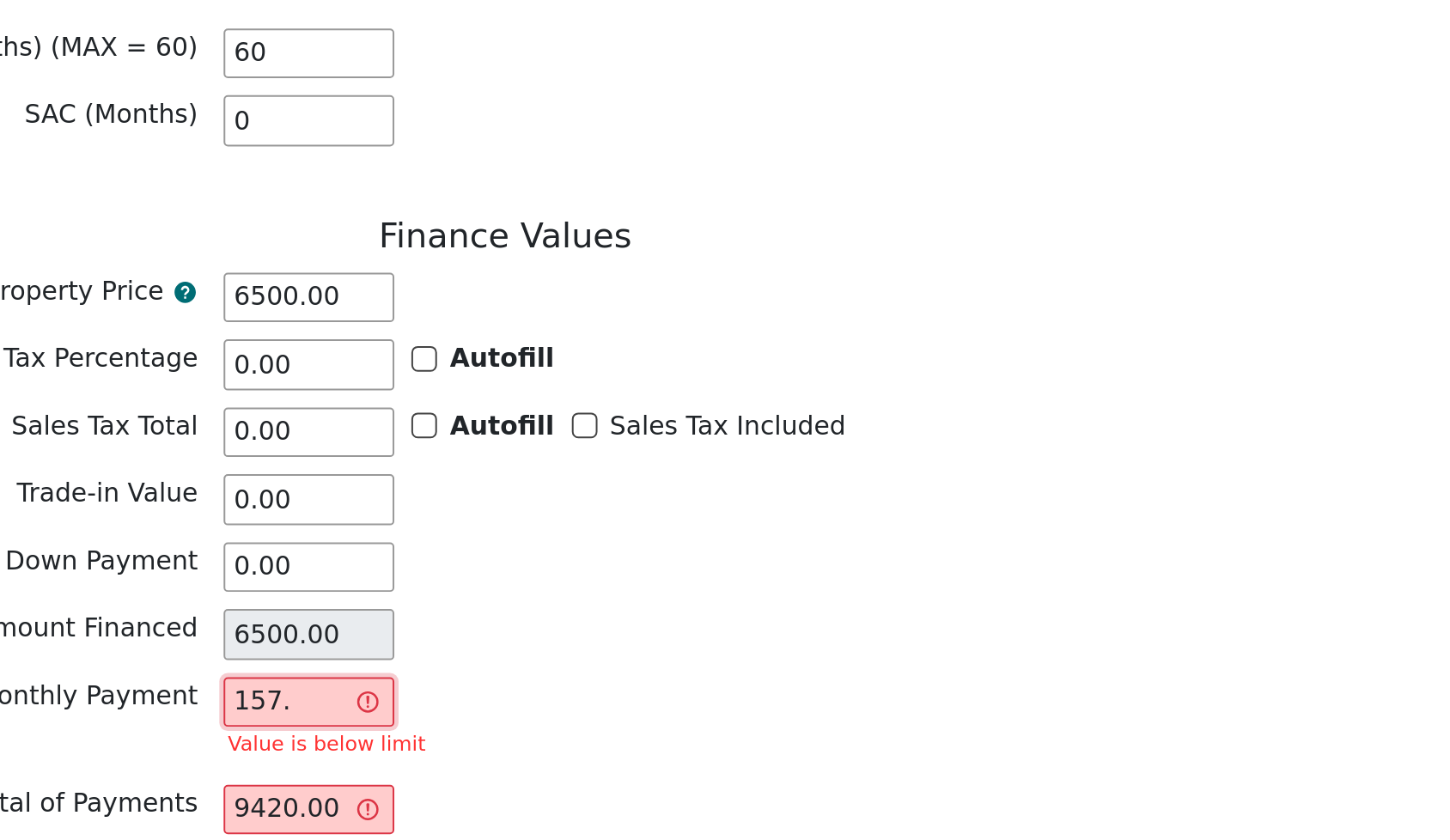
type input "9474.00"
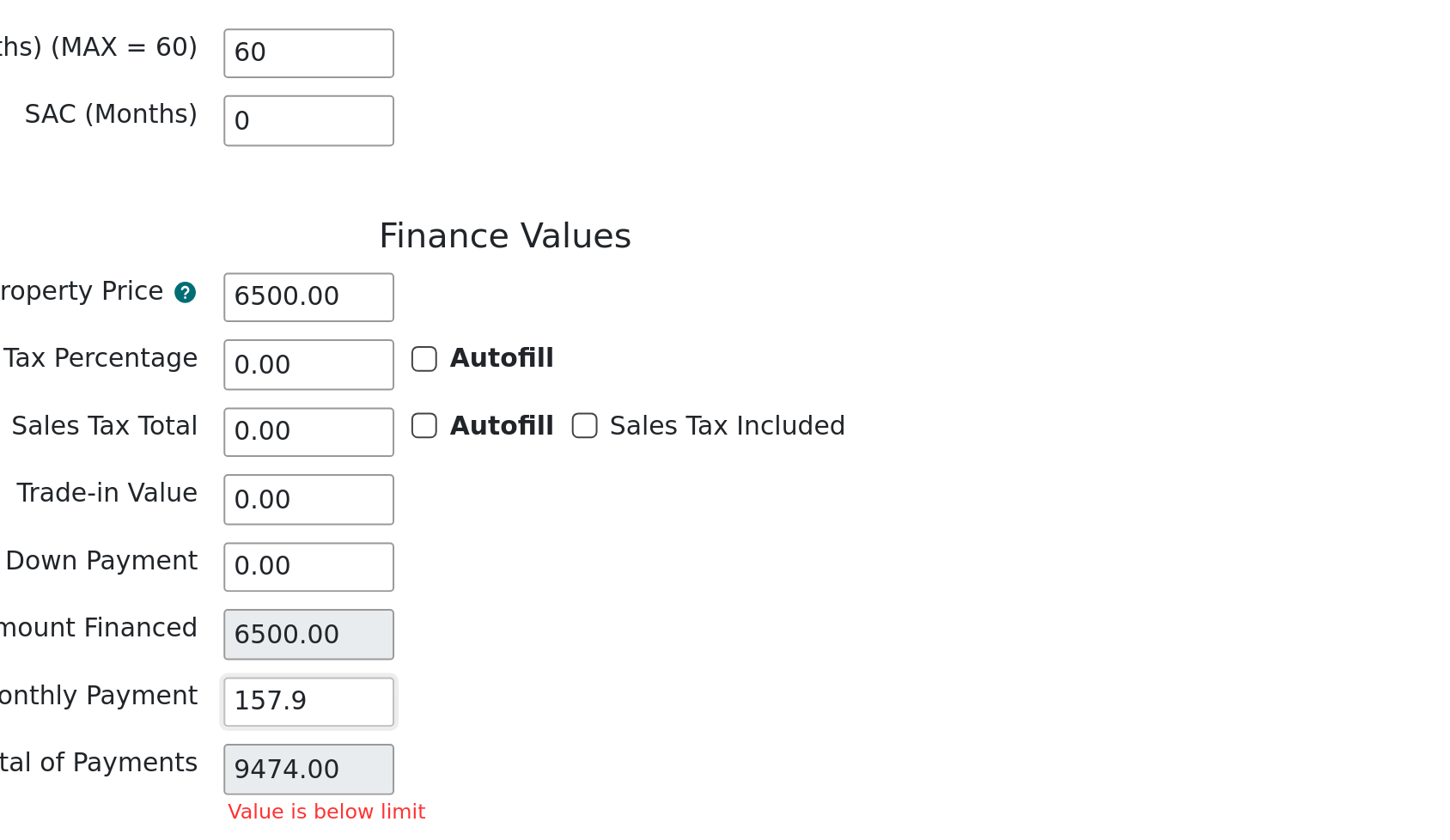
type input "157.94"
type input "9476.40"
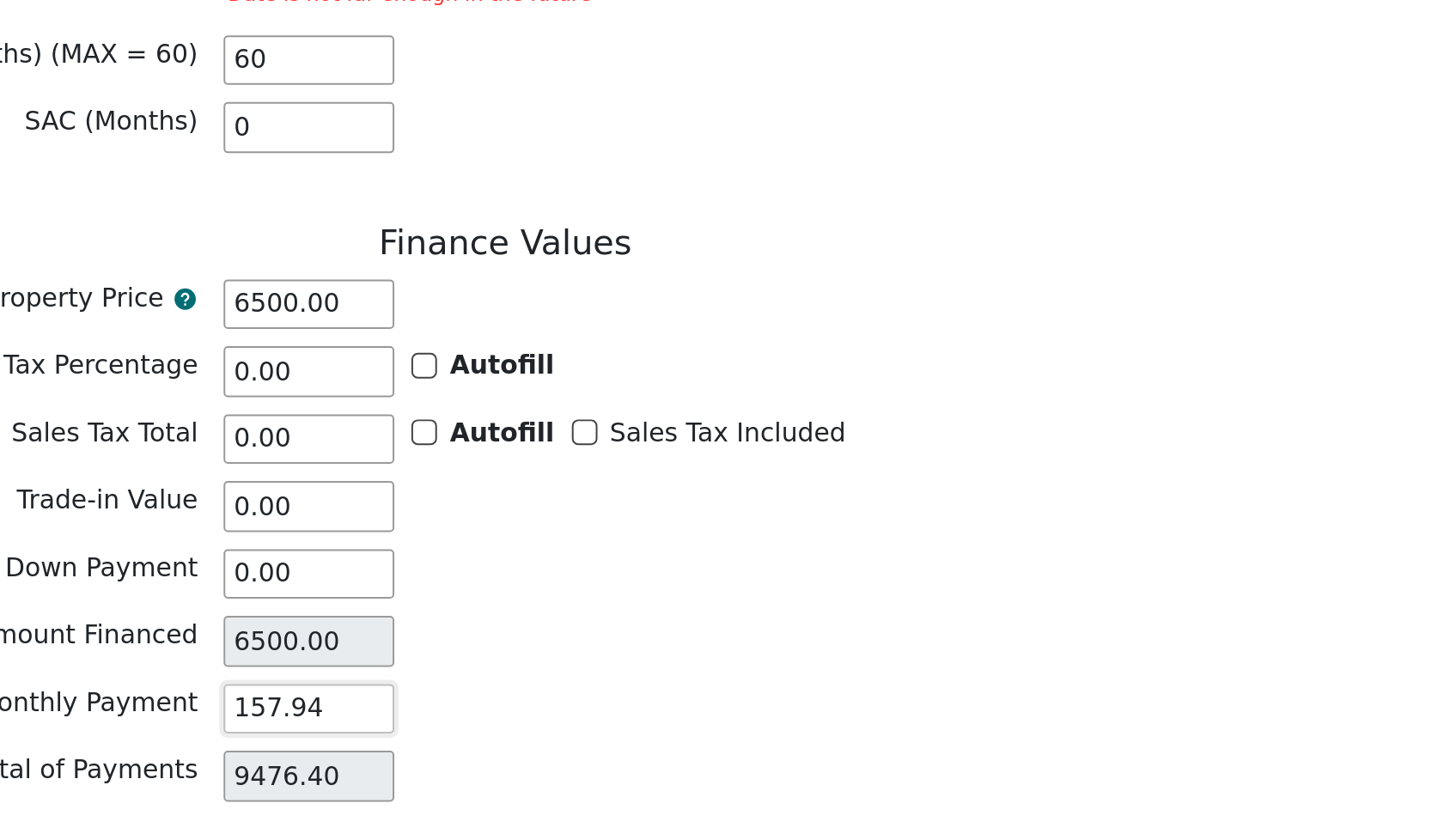
type input "157.94"
click at [290, 654] on div "Monthly Payment 157.94" at bounding box center [394, 668] width 773 height 30
